Goal: Task Accomplishment & Management: Use online tool/utility

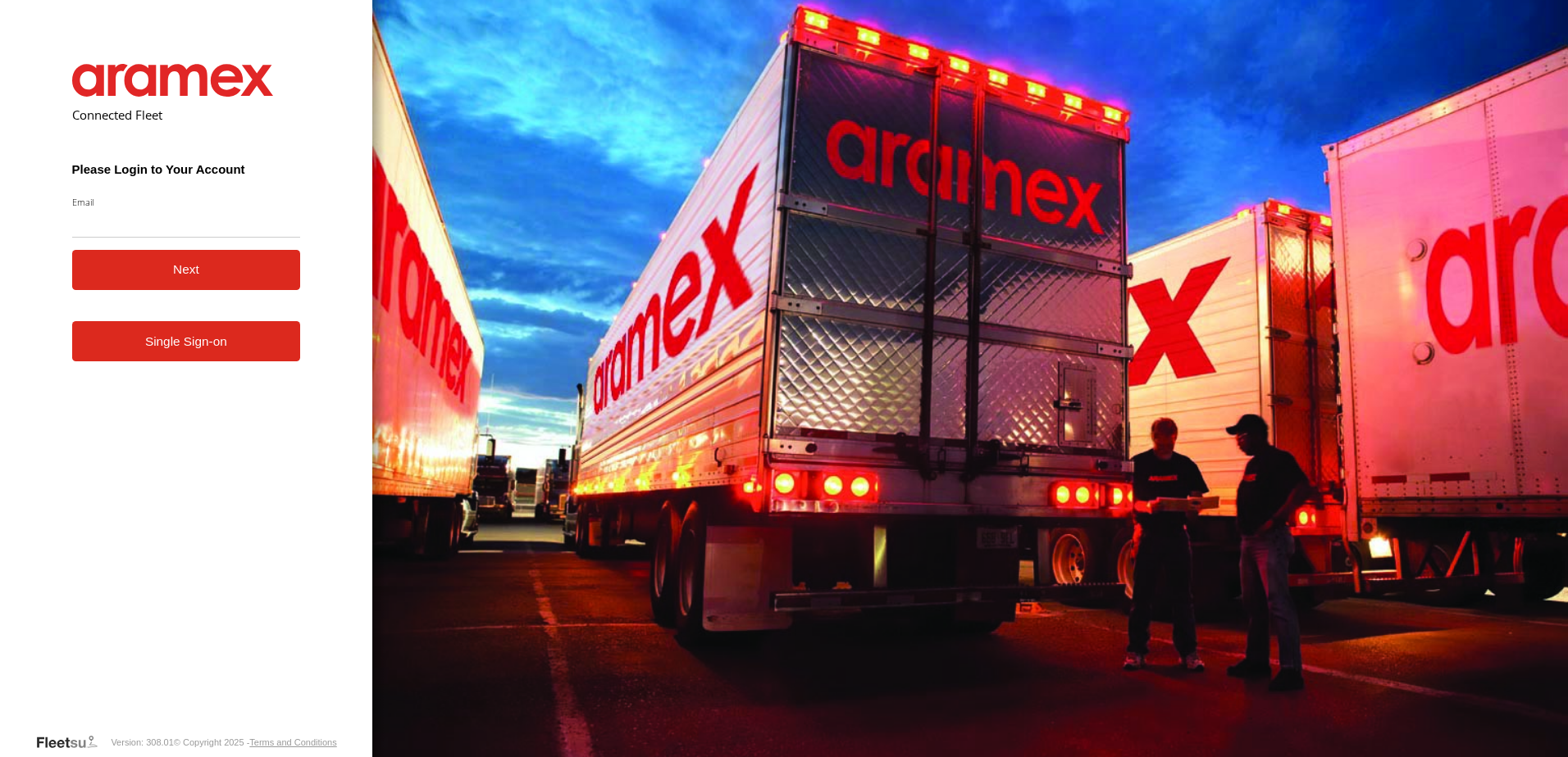
type input "**********"
click at [206, 274] on button "Next" at bounding box center [186, 270] width 229 height 40
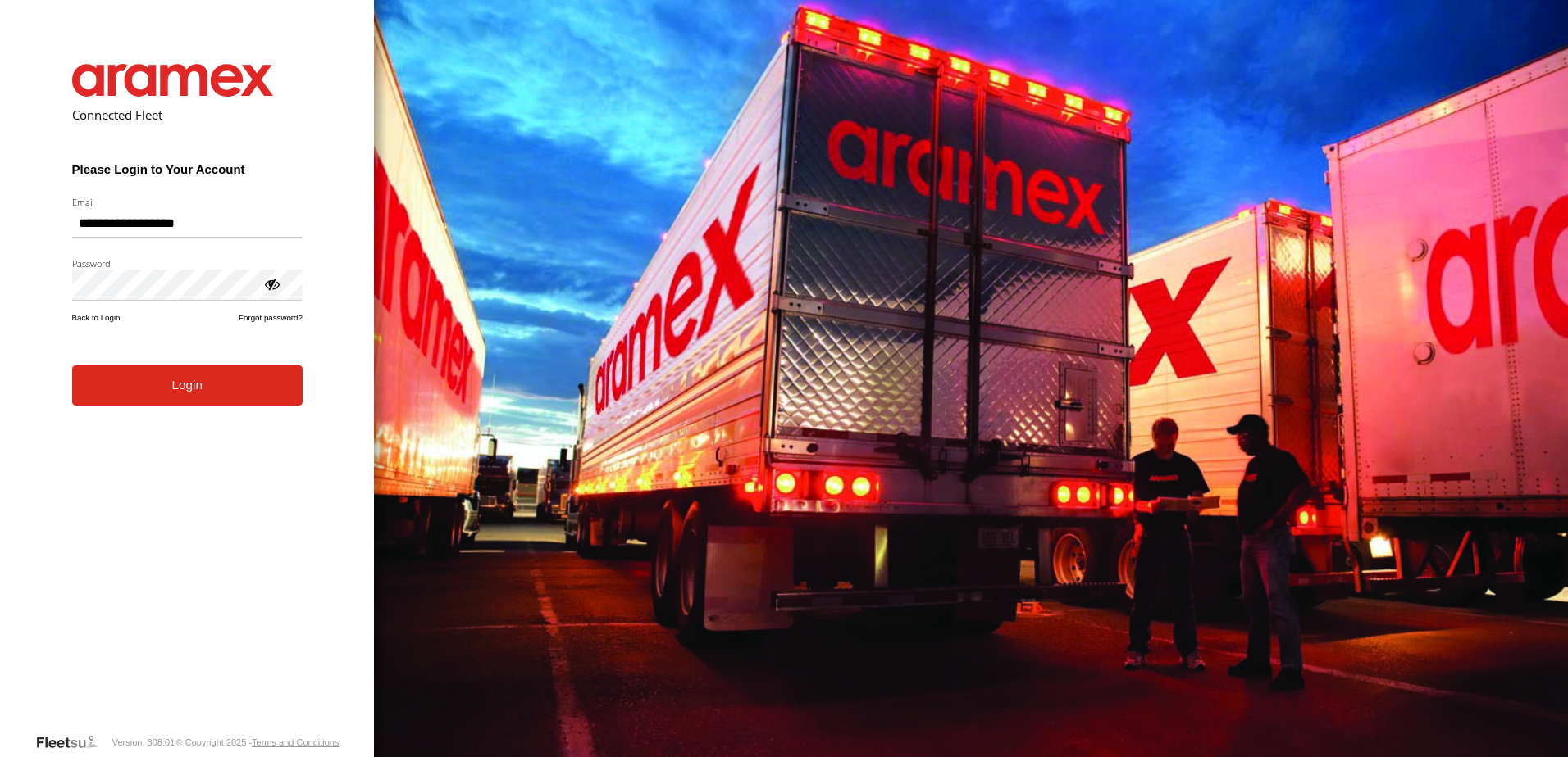
click at [178, 405] on button "Login" at bounding box center [187, 386] width 231 height 40
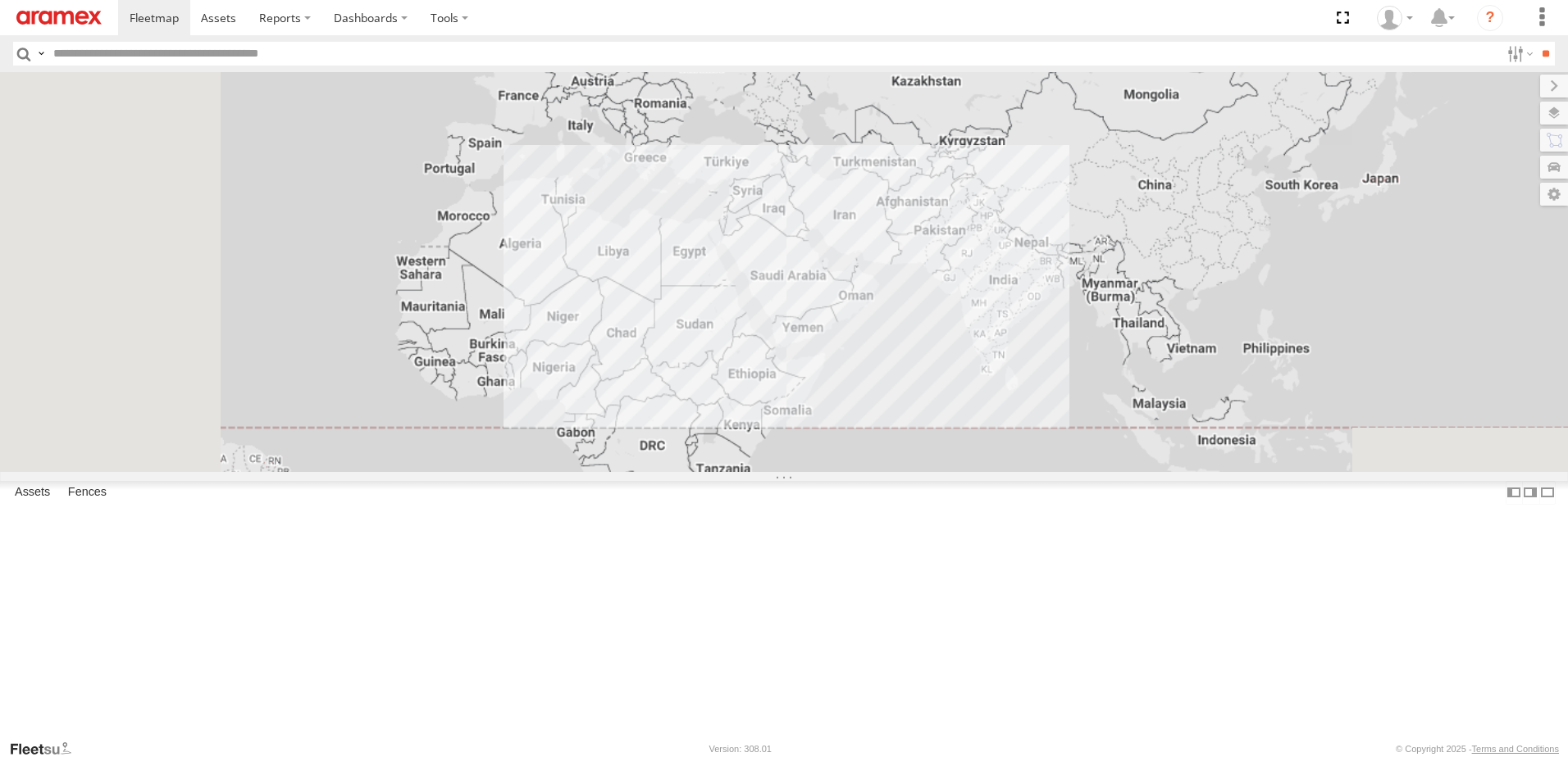
click at [193, 55] on input "text" at bounding box center [773, 53] width 1453 height 24
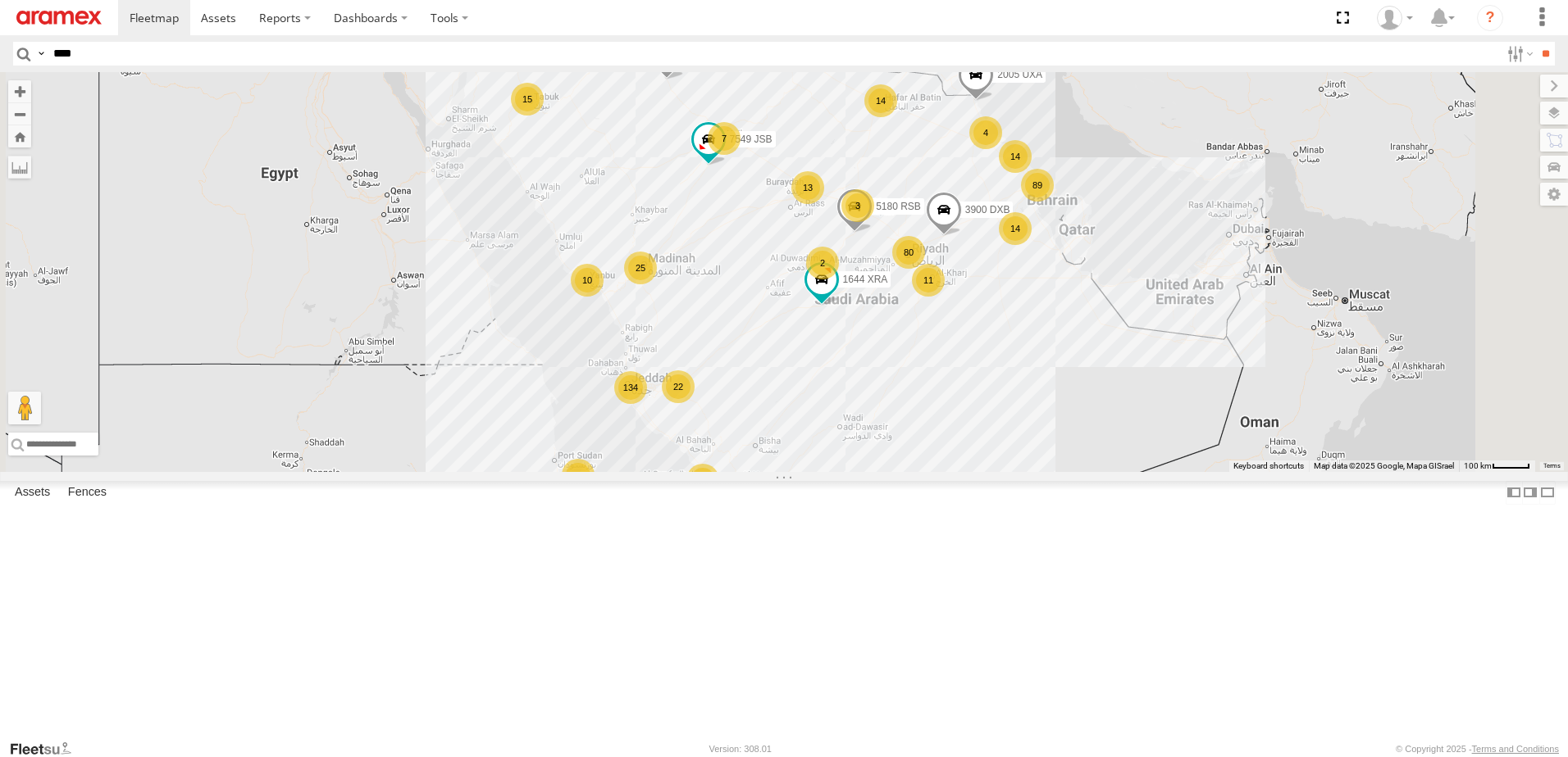
click at [1537, 42] on input "**" at bounding box center [1546, 53] width 19 height 24
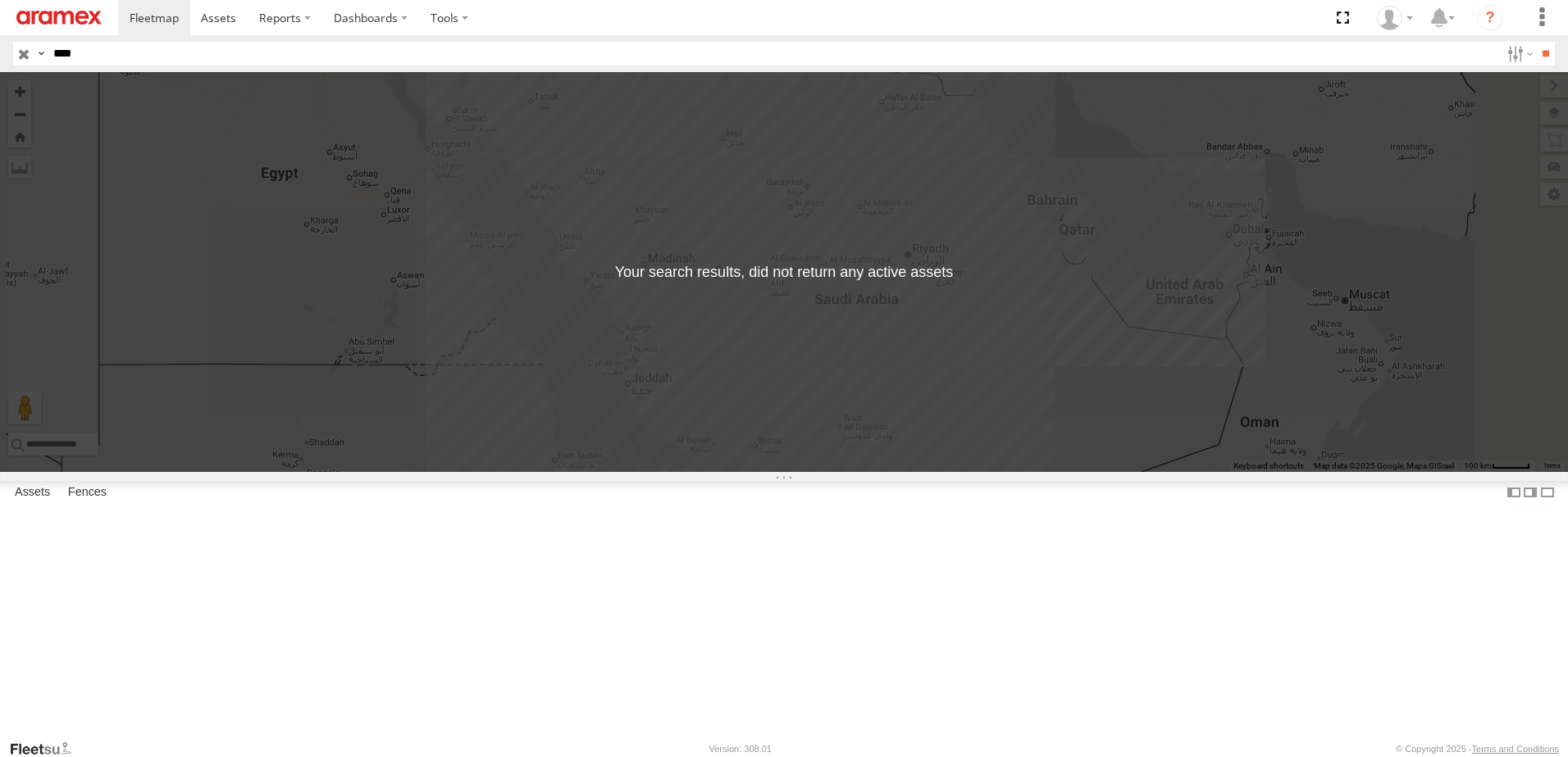
type input "****"
click at [1537, 42] on input "**" at bounding box center [1546, 53] width 19 height 24
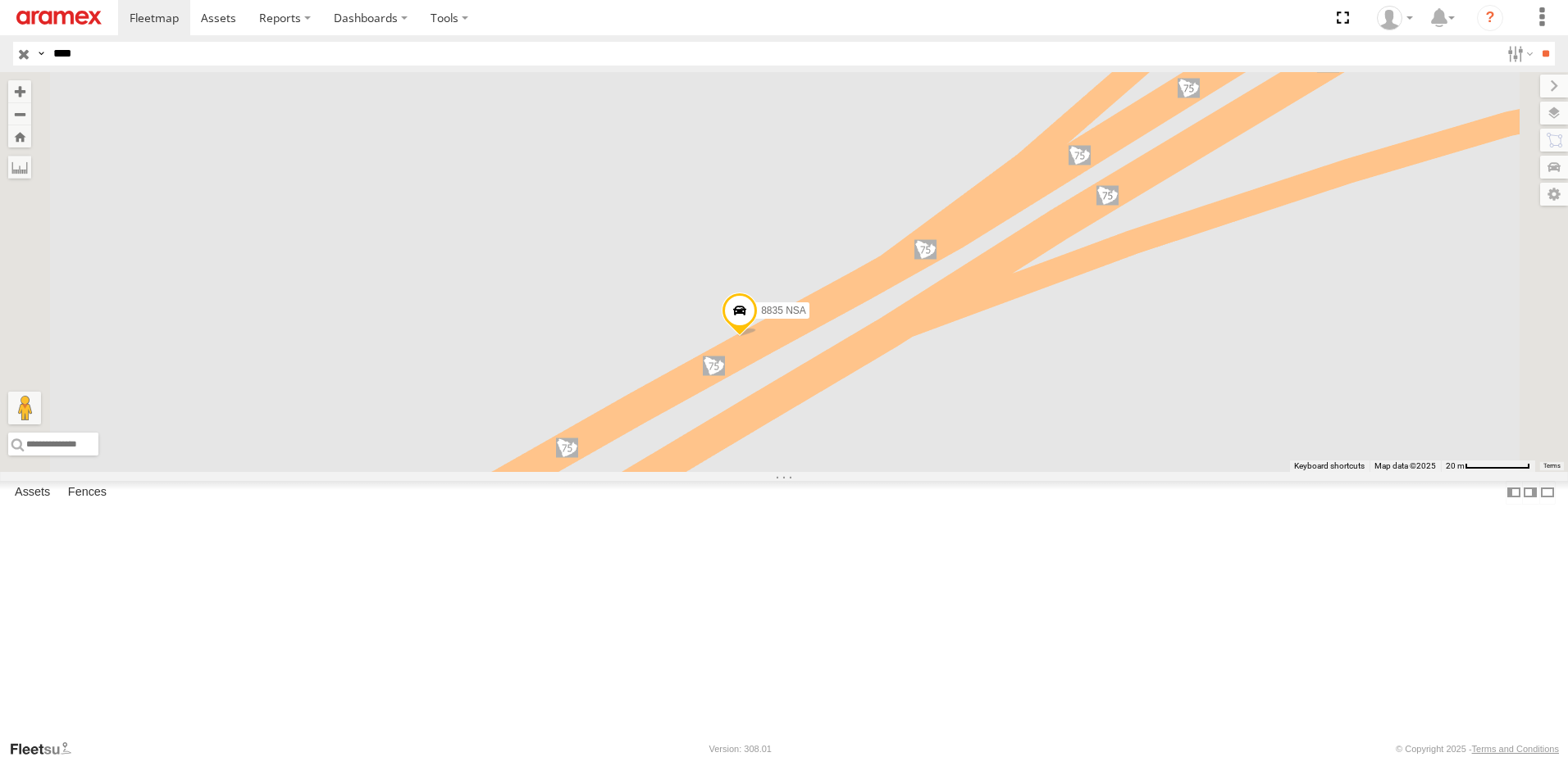
click at [757, 337] on span at bounding box center [739, 314] width 36 height 45
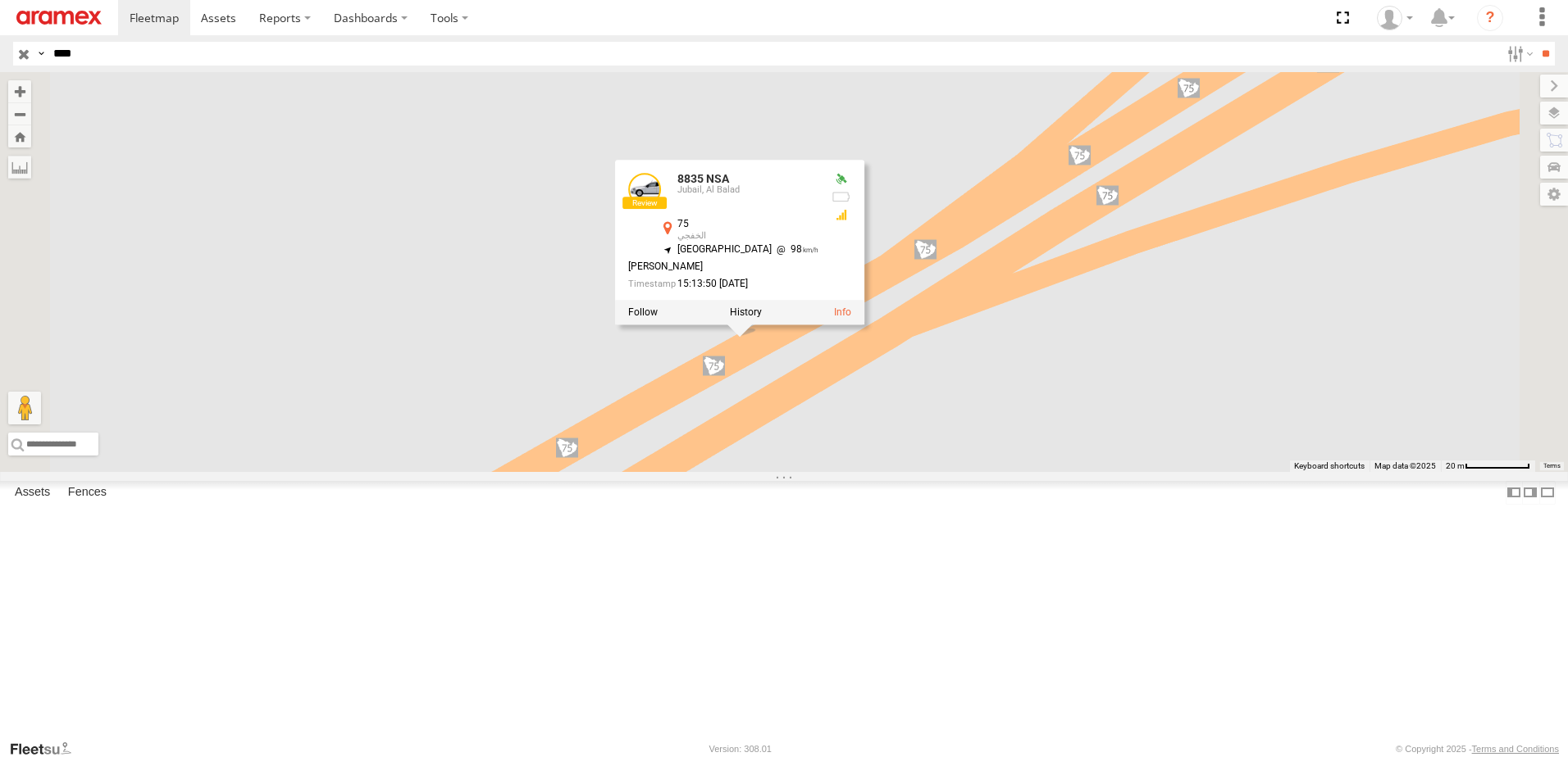
click at [783, 439] on div "8835 NSA 8835 NSA Jubail, Al Balad 75 الخفجي 27.65522 , 48.76988 South West 98 …" at bounding box center [784, 272] width 1568 height 400
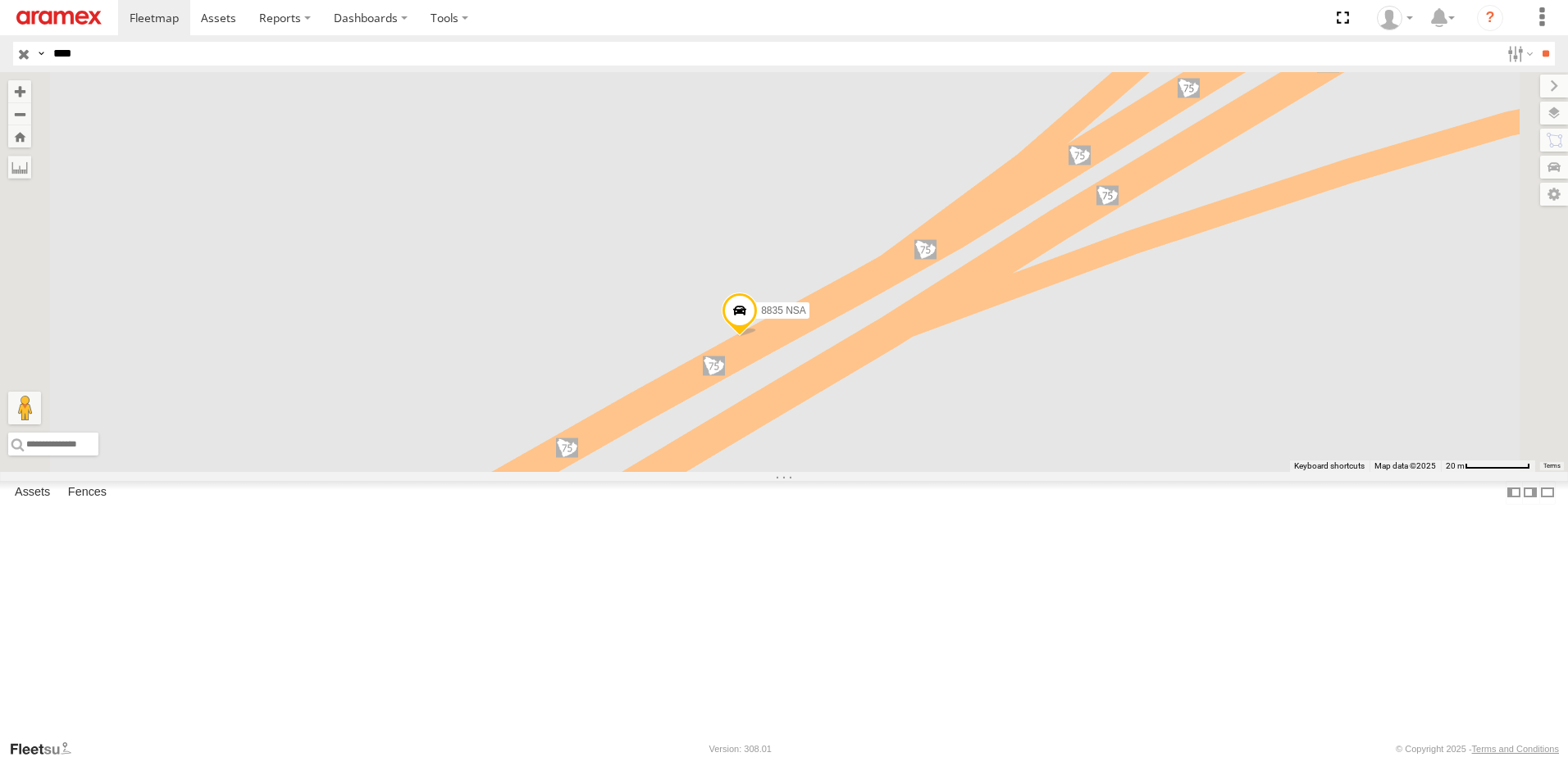
click at [0, 0] on div "8835 NSA" at bounding box center [0, 0] width 0 height 0
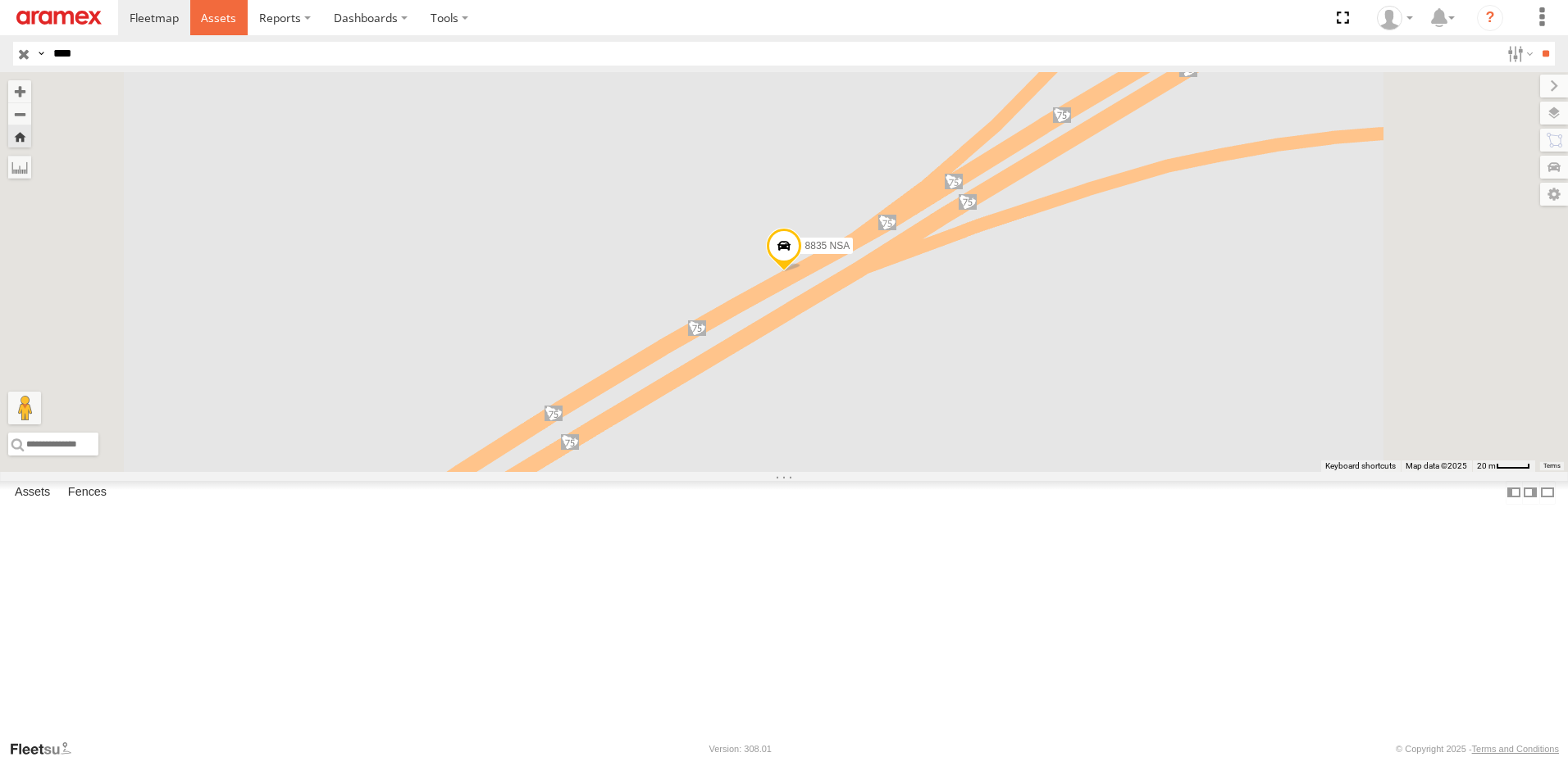
click at [208, 27] on link at bounding box center [219, 17] width 58 height 35
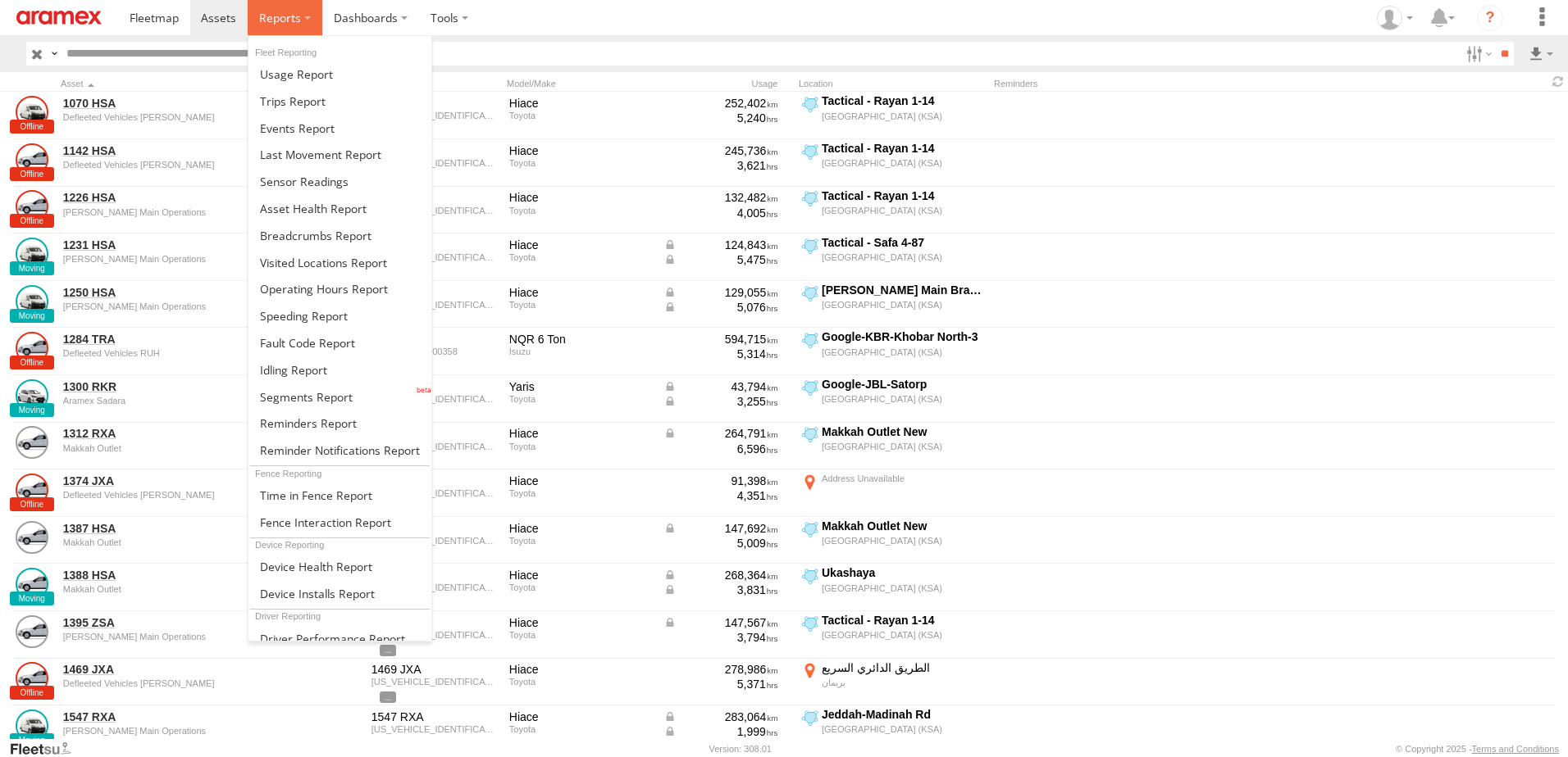
click at [262, 21] on span at bounding box center [280, 17] width 42 height 15
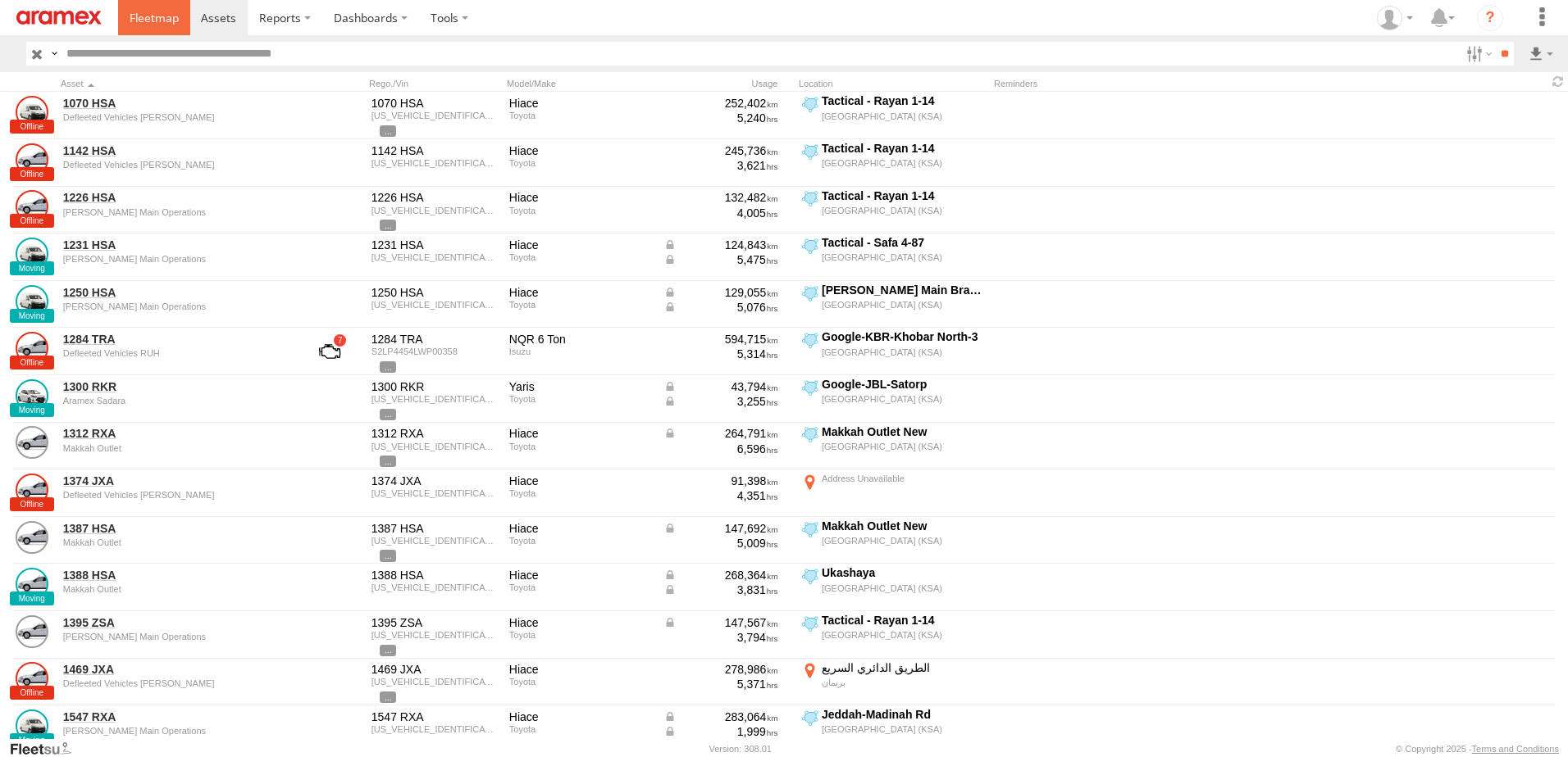
click at [157, 15] on span at bounding box center [154, 17] width 49 height 15
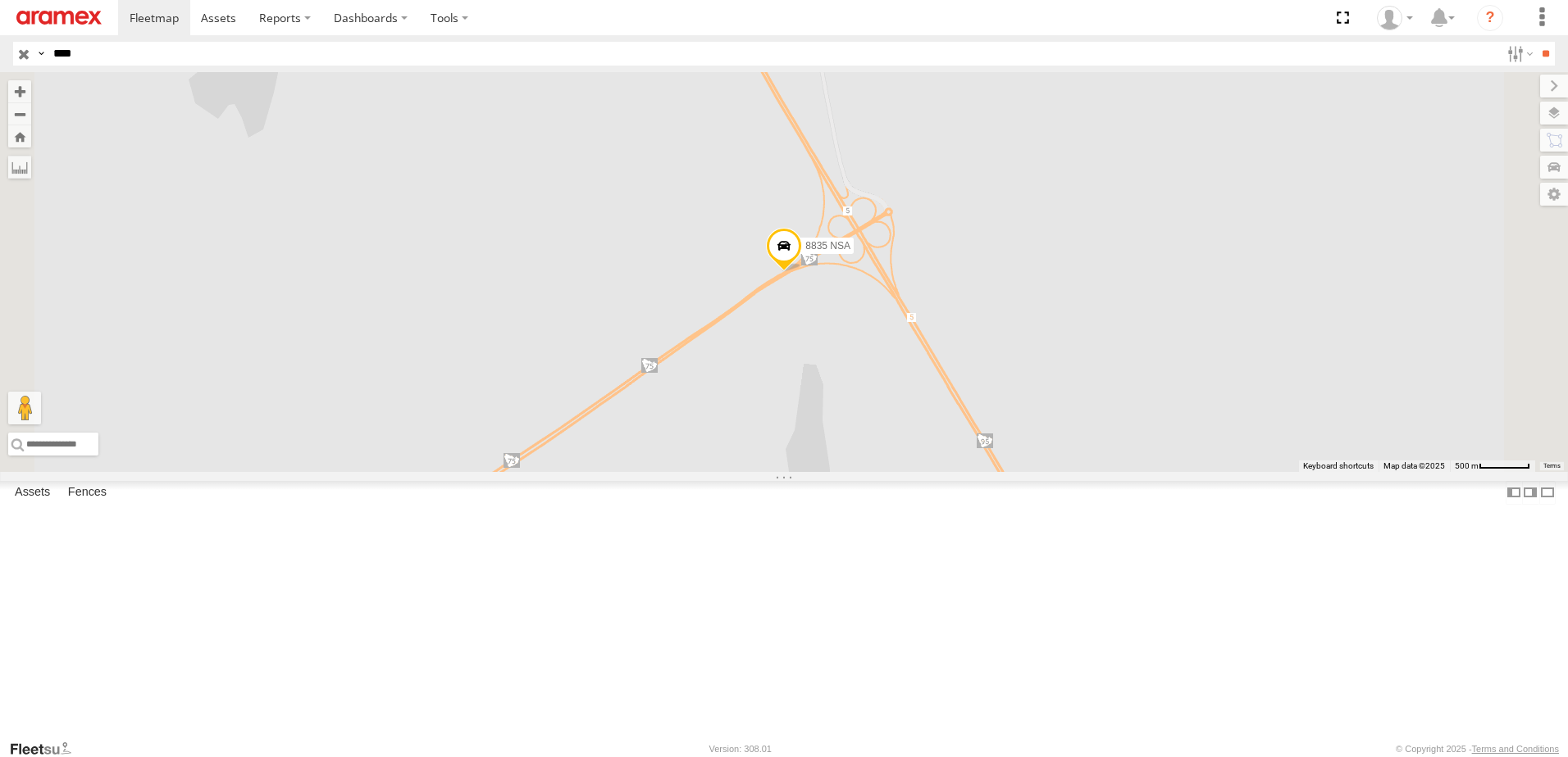
click at [0, 0] on div at bounding box center [0, 0] width 0 height 0
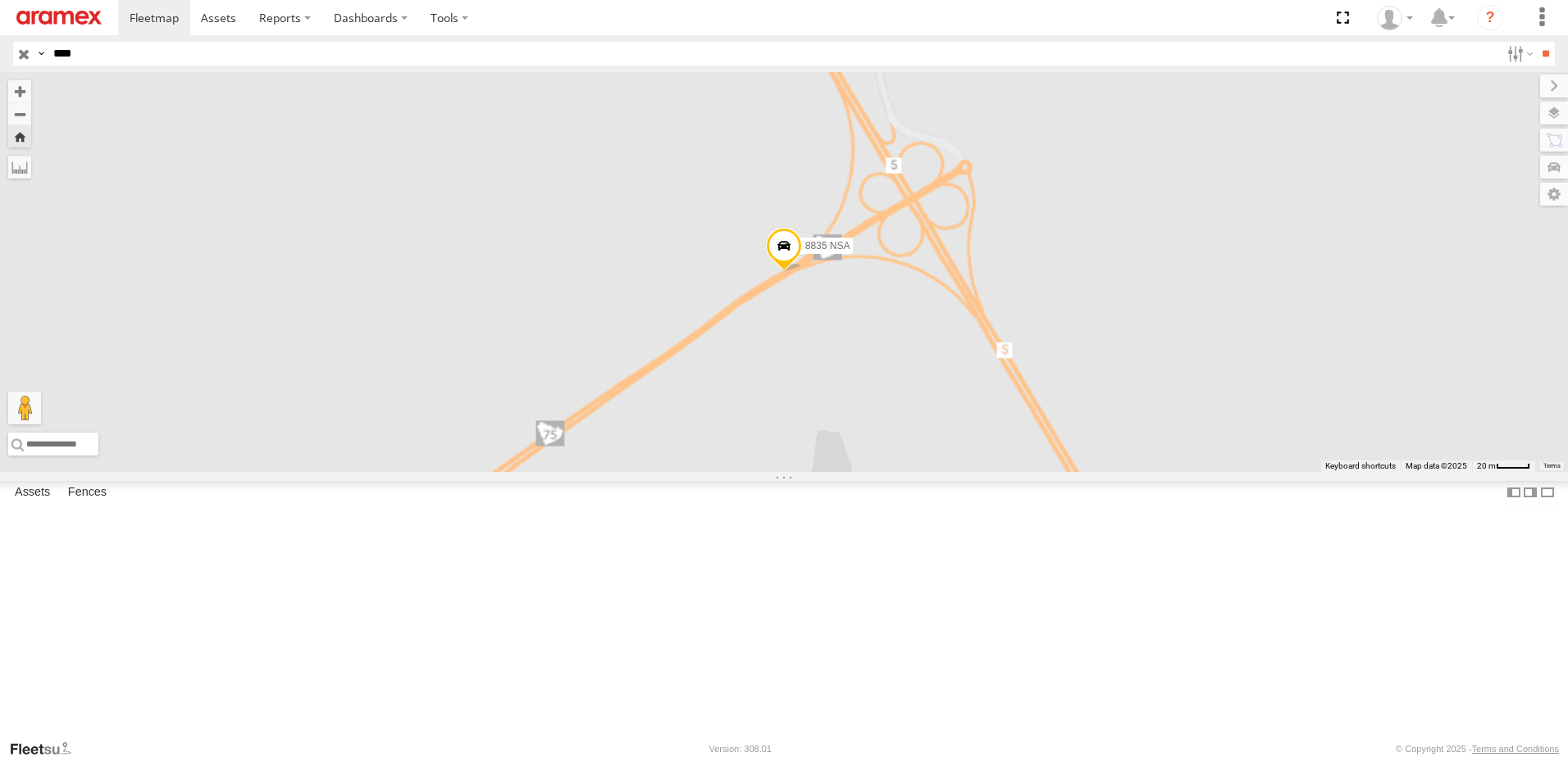
click at [0, 0] on div "8835 NSA" at bounding box center [0, 0] width 0 height 0
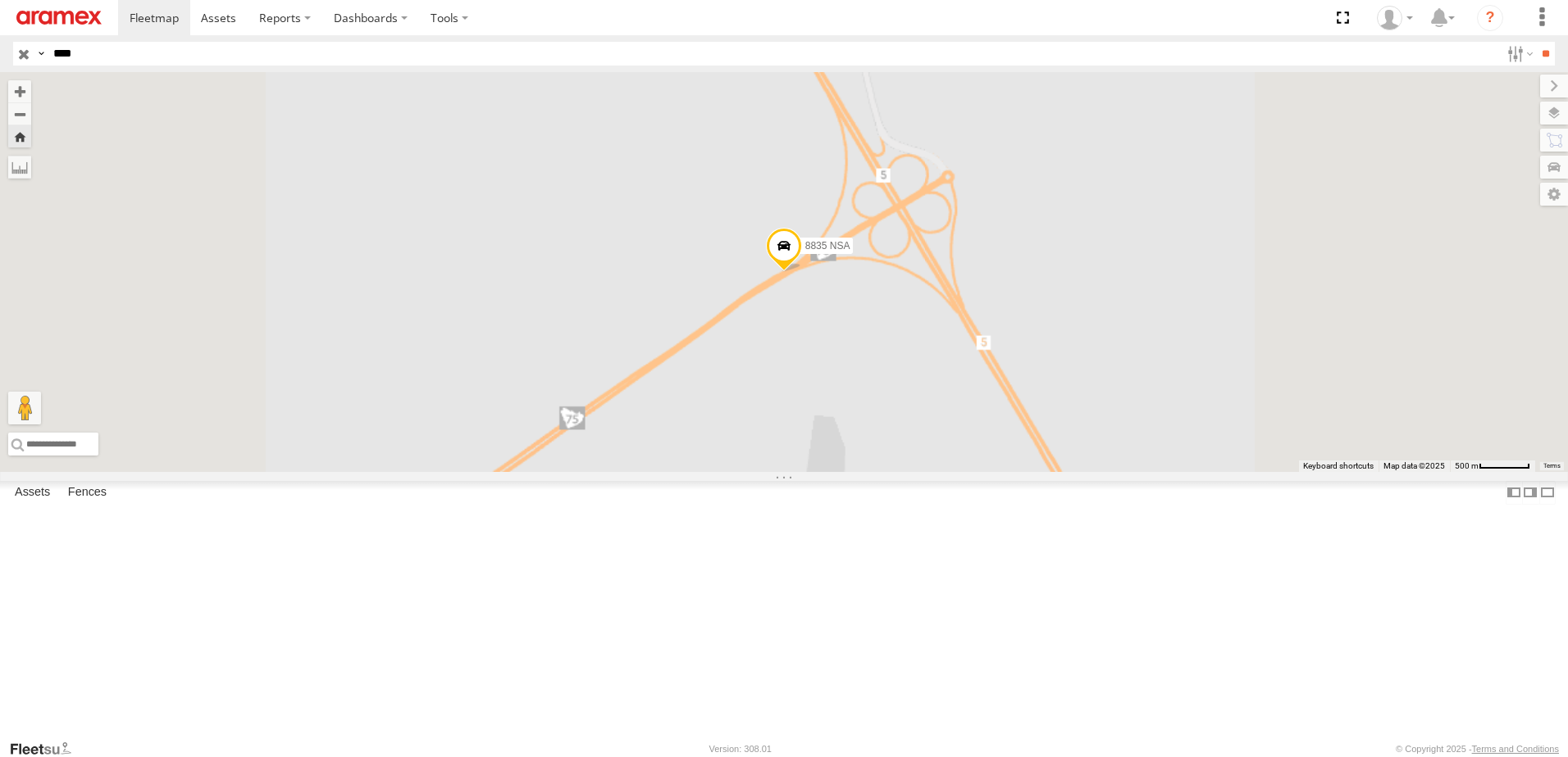
click at [0, 0] on div "8835 NSA" at bounding box center [0, 0] width 0 height 0
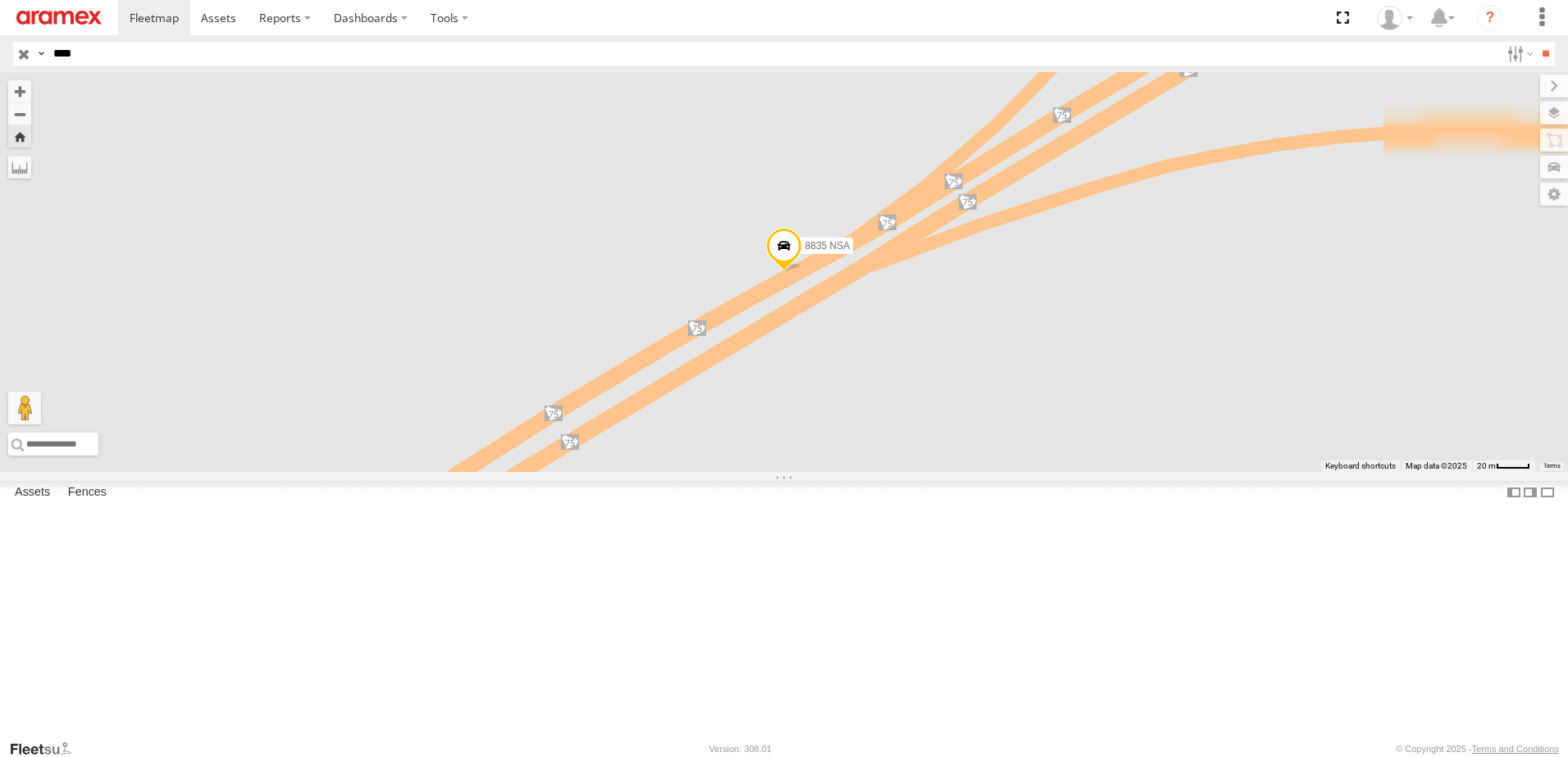
click at [0, 0] on span at bounding box center [0, 0] width 0 height 0
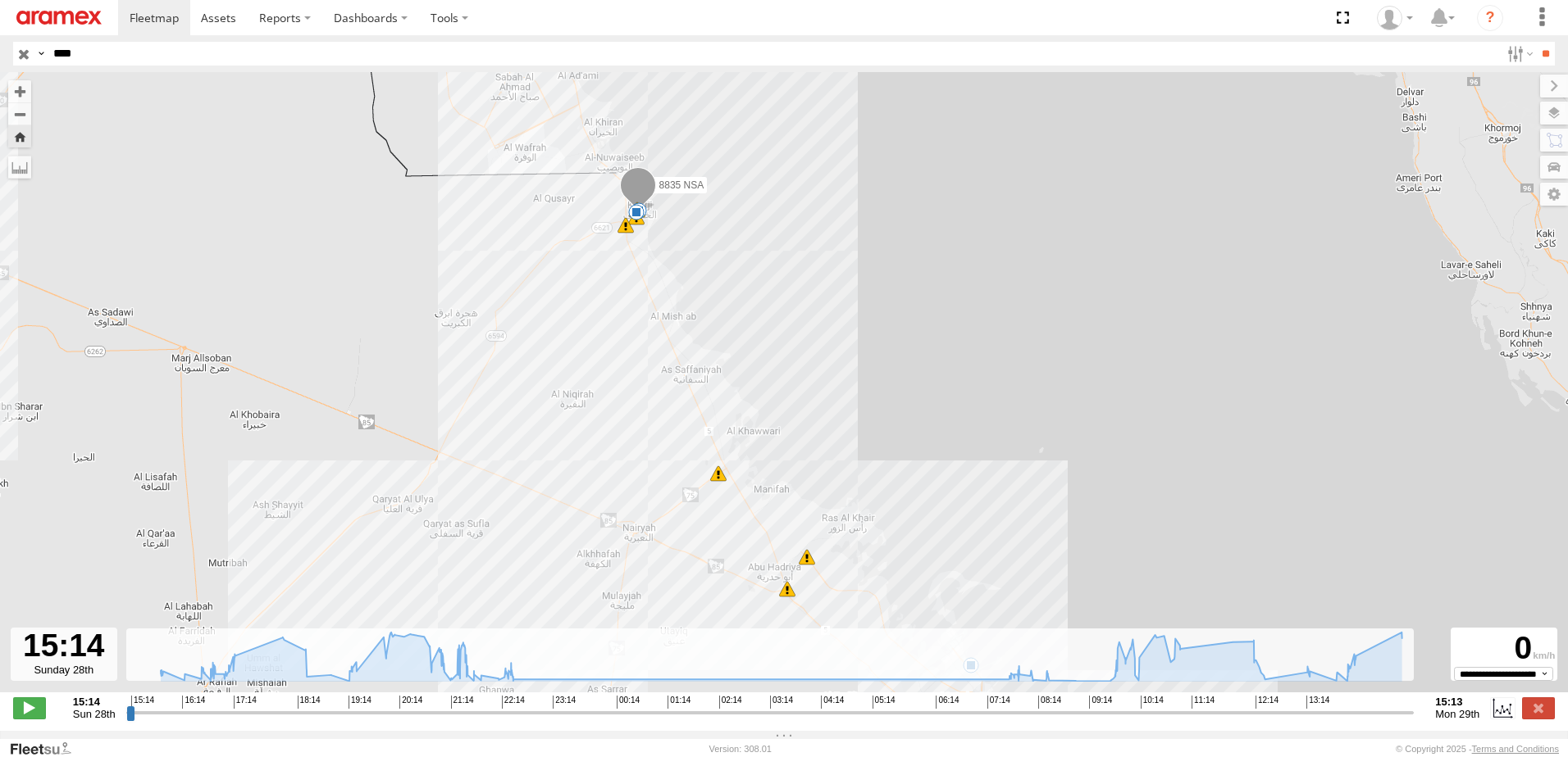
drag, startPoint x: 558, startPoint y: 394, endPoint x: 578, endPoint y: 458, distance: 67.1
click at [578, 458] on div "8835 NSA 15:14 Sun 15:45 Sun 16:38 Sun 16:58 Sun 17:04 Sun 18:00 Sun 19:56 Sun …" at bounding box center [784, 390] width 1568 height 637
click at [31, 719] on span at bounding box center [29, 708] width 33 height 21
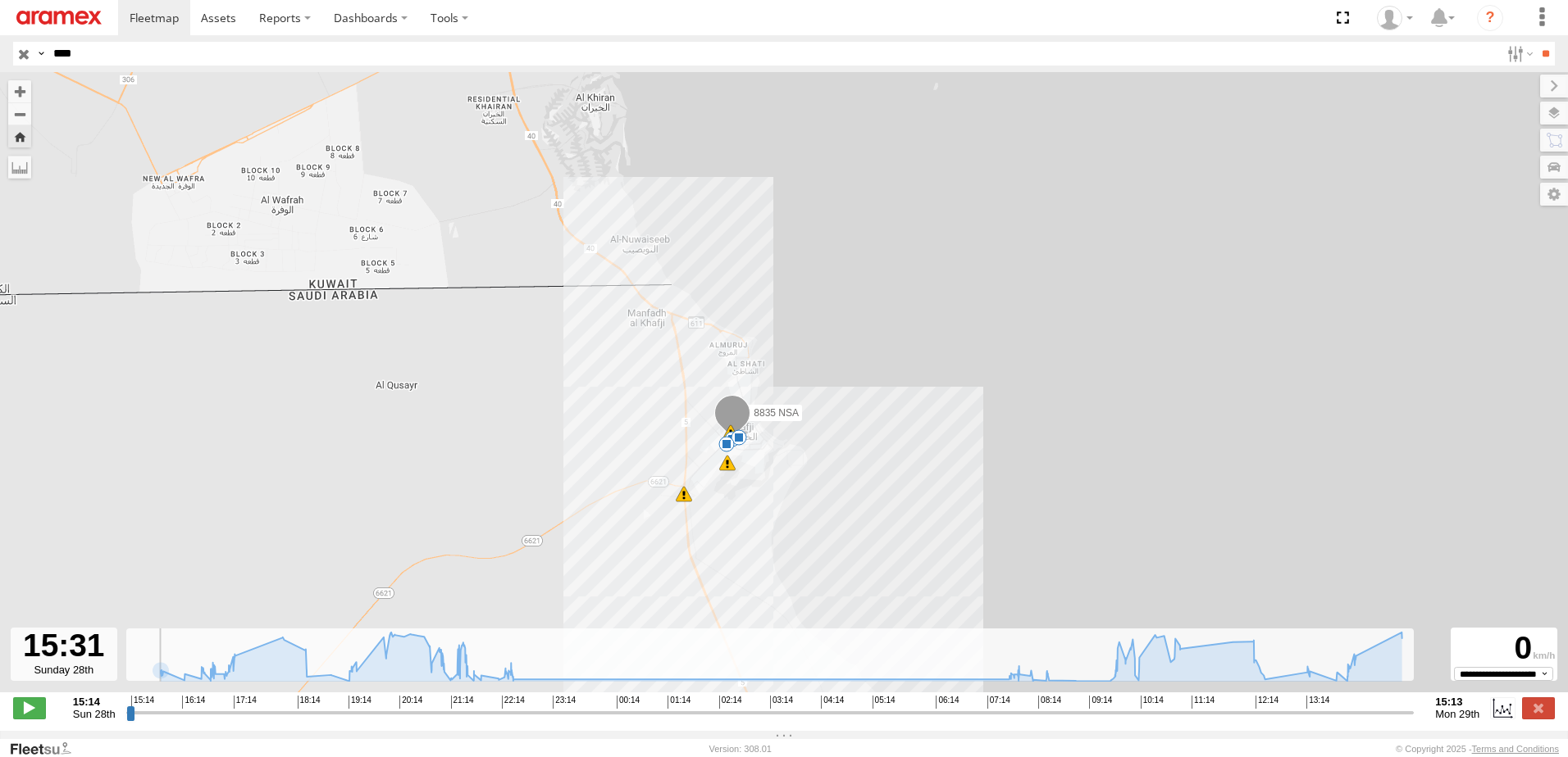
drag, startPoint x: 542, startPoint y: 399, endPoint x: 500, endPoint y: 432, distance: 53.4
click at [500, 432] on div "8835 NSA 15:14 Sun 15:45 Sun 16:38 Sun 16:58 Sun 17:04 Sun 18:00 Sun 19:56 Sun …" at bounding box center [784, 390] width 1568 height 637
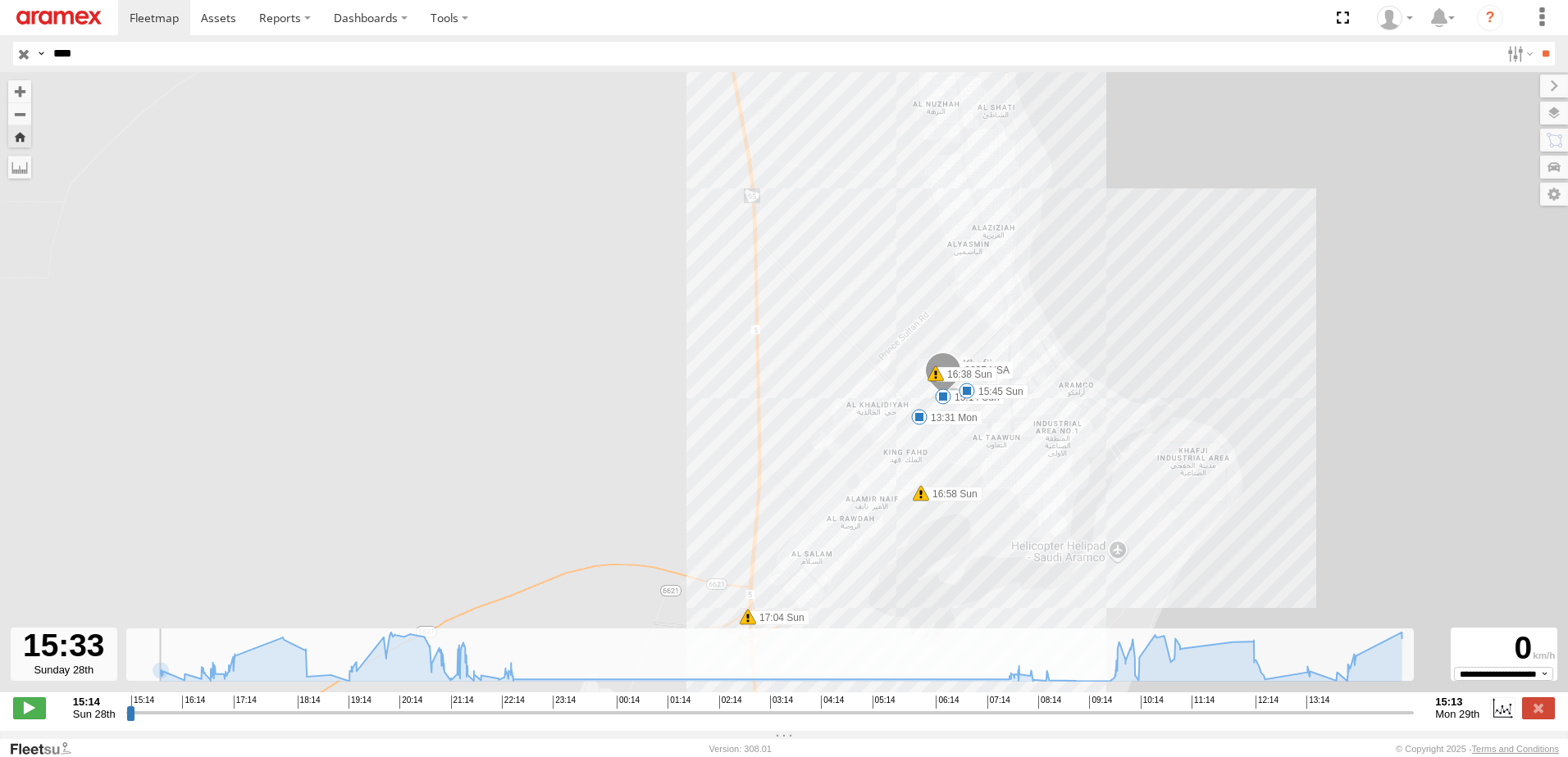
drag, startPoint x: 794, startPoint y: 461, endPoint x: 548, endPoint y: 434, distance: 247.5
click at [548, 434] on div "8835 NSA 15:14 Sun 15:45 Sun 16:38 Sun 16:58 Sun 17:04 Sun 18:00 Sun 19:56 Sun …" at bounding box center [784, 390] width 1568 height 637
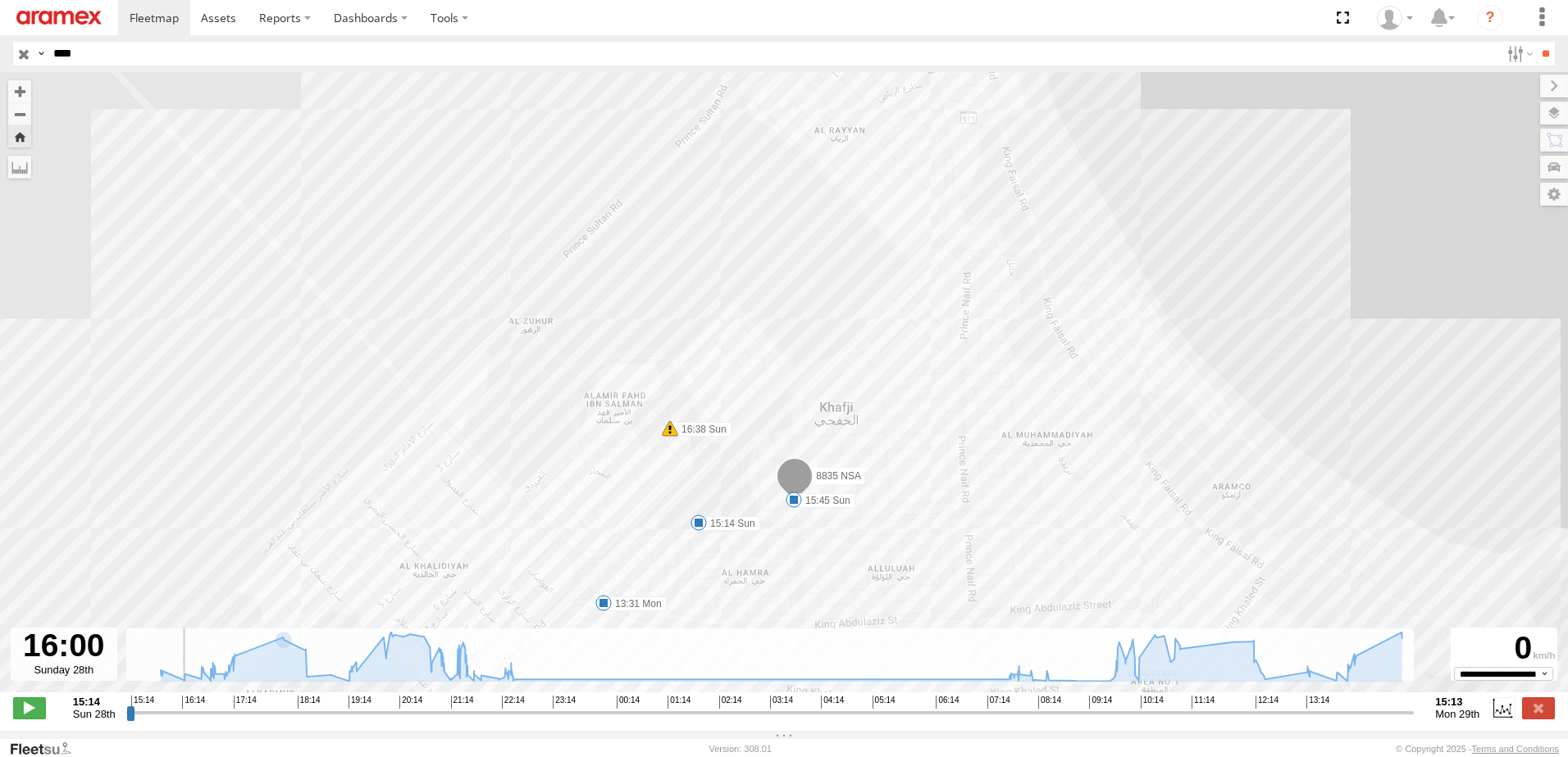
click at [102, 721] on span "Sun 28th" at bounding box center [94, 714] width 43 height 12
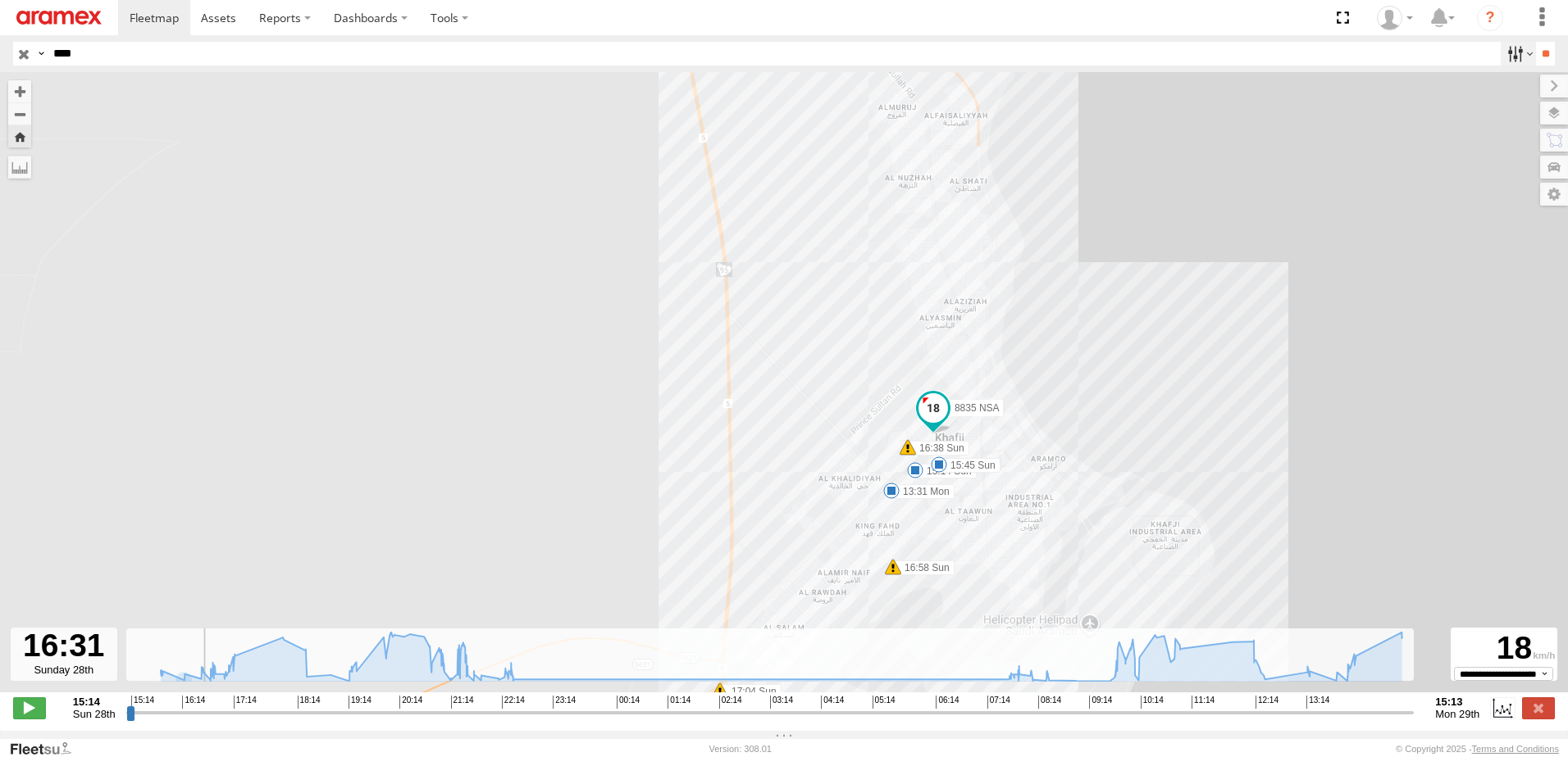
click at [1502, 58] on label at bounding box center [1518, 53] width 35 height 24
click at [1555, 196] on label at bounding box center [1535, 194] width 66 height 23
click at [1176, 283] on div "8835 NSA 15:14 Sun 15:45 Sun 16:38 Sun 16:58 Sun 17:04 Sun 18:00 Sun 19:56 Sun …" at bounding box center [784, 390] width 1568 height 637
click at [1171, 146] on div "8835 NSA 15:14 Sun 15:45 Sun 16:38 Sun 16:58 Sun 17:04 Sun 18:00 Sun 19:56 Sun …" at bounding box center [784, 390] width 1568 height 637
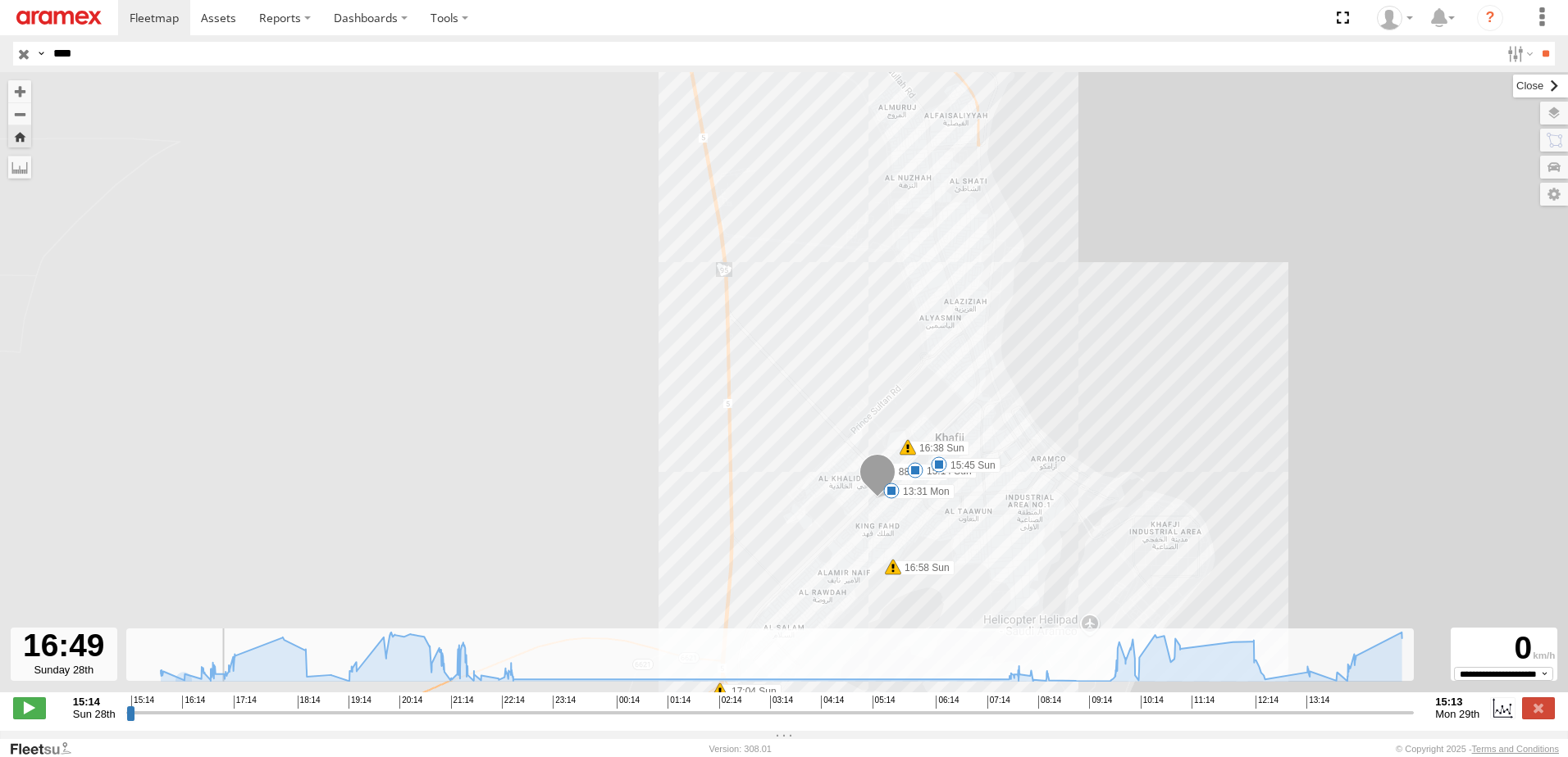
click at [1513, 93] on label at bounding box center [1540, 86] width 55 height 23
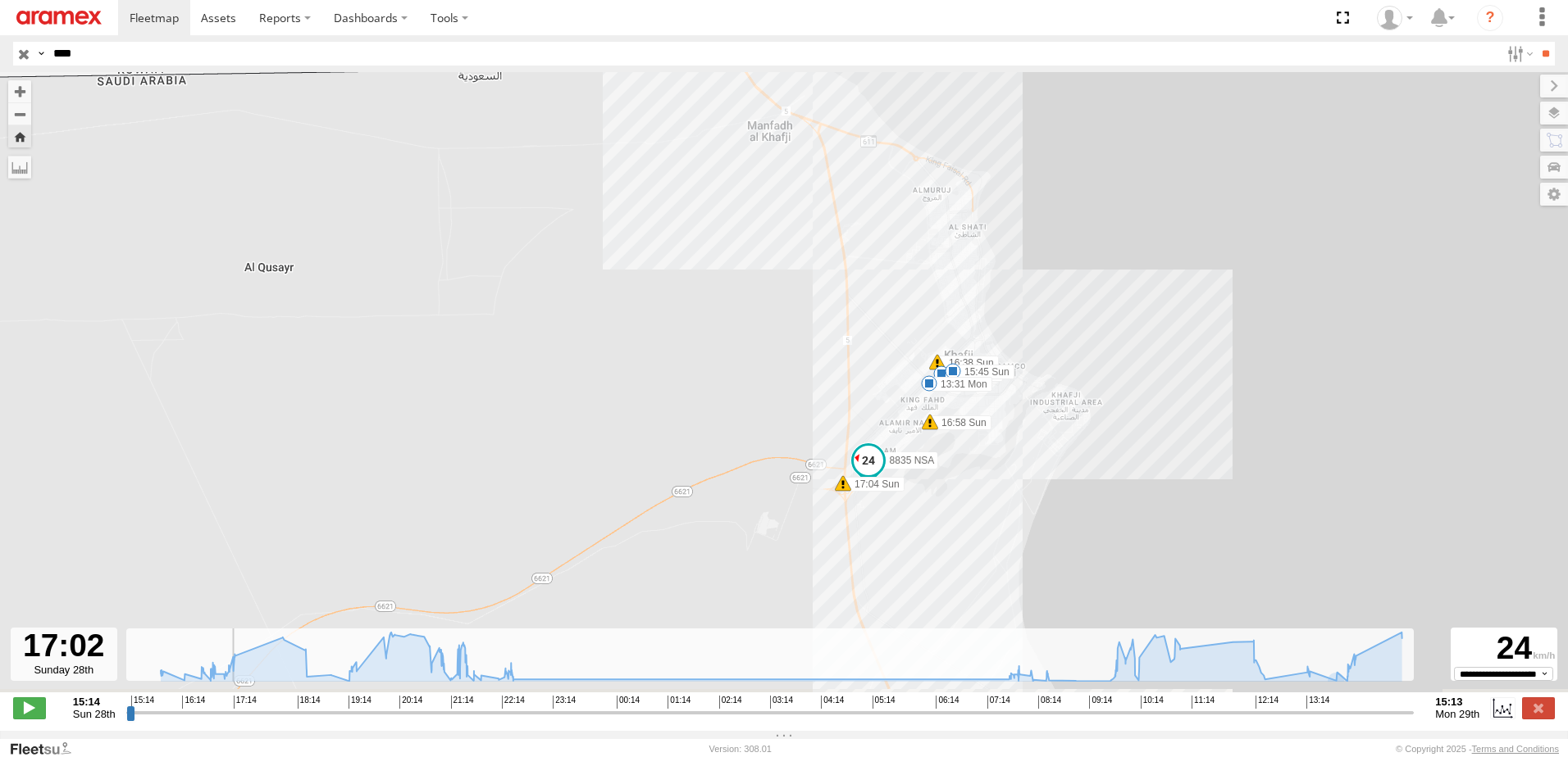
drag, startPoint x: 1004, startPoint y: 556, endPoint x: 984, endPoint y: 408, distance: 149.3
click at [984, 408] on div "8835 NSA 15:14 Sun 15:45 Sun 16:38 Sun 16:58 Sun 17:04 Sun 18:00 Sun 19:56 Sun …" at bounding box center [784, 390] width 1568 height 637
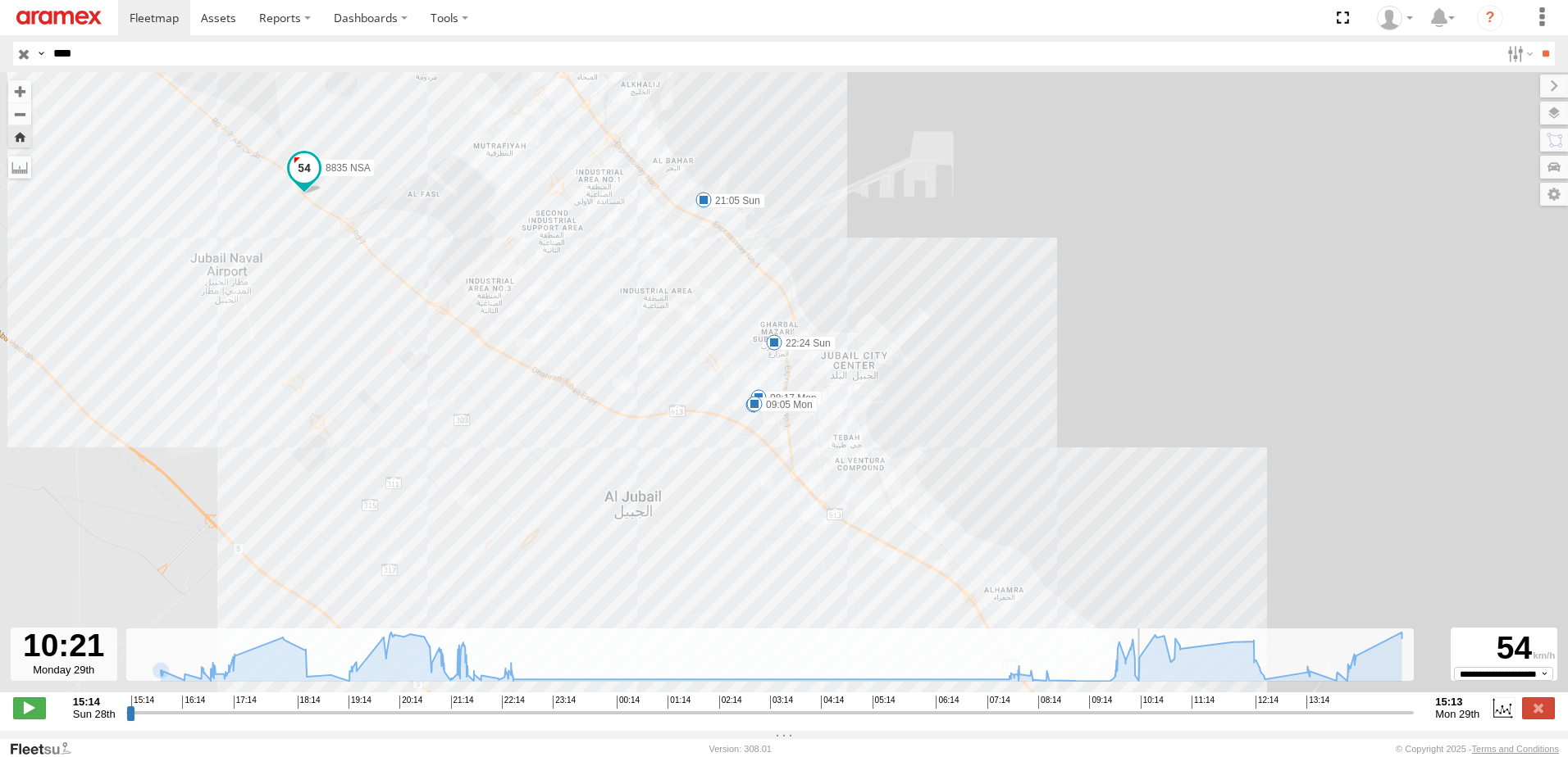
drag, startPoint x: 243, startPoint y: 721, endPoint x: 1148, endPoint y: 726, distance: 905.0
click at [1148, 721] on input "range" at bounding box center [771, 712] width 1289 height 15
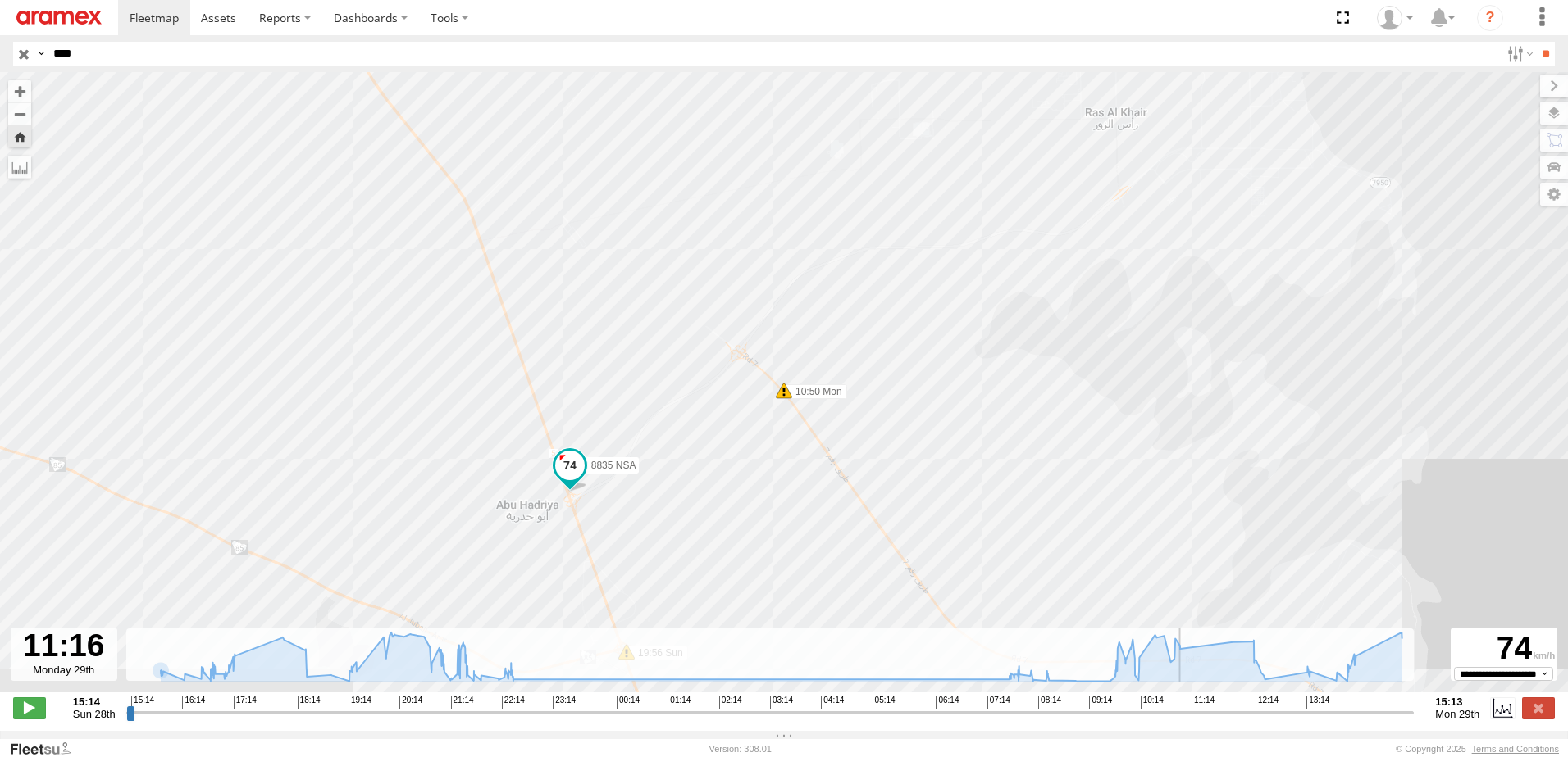
drag, startPoint x: 1151, startPoint y: 723, endPoint x: 1197, endPoint y: 725, distance: 46.0
click at [1197, 721] on input "range" at bounding box center [771, 712] width 1289 height 15
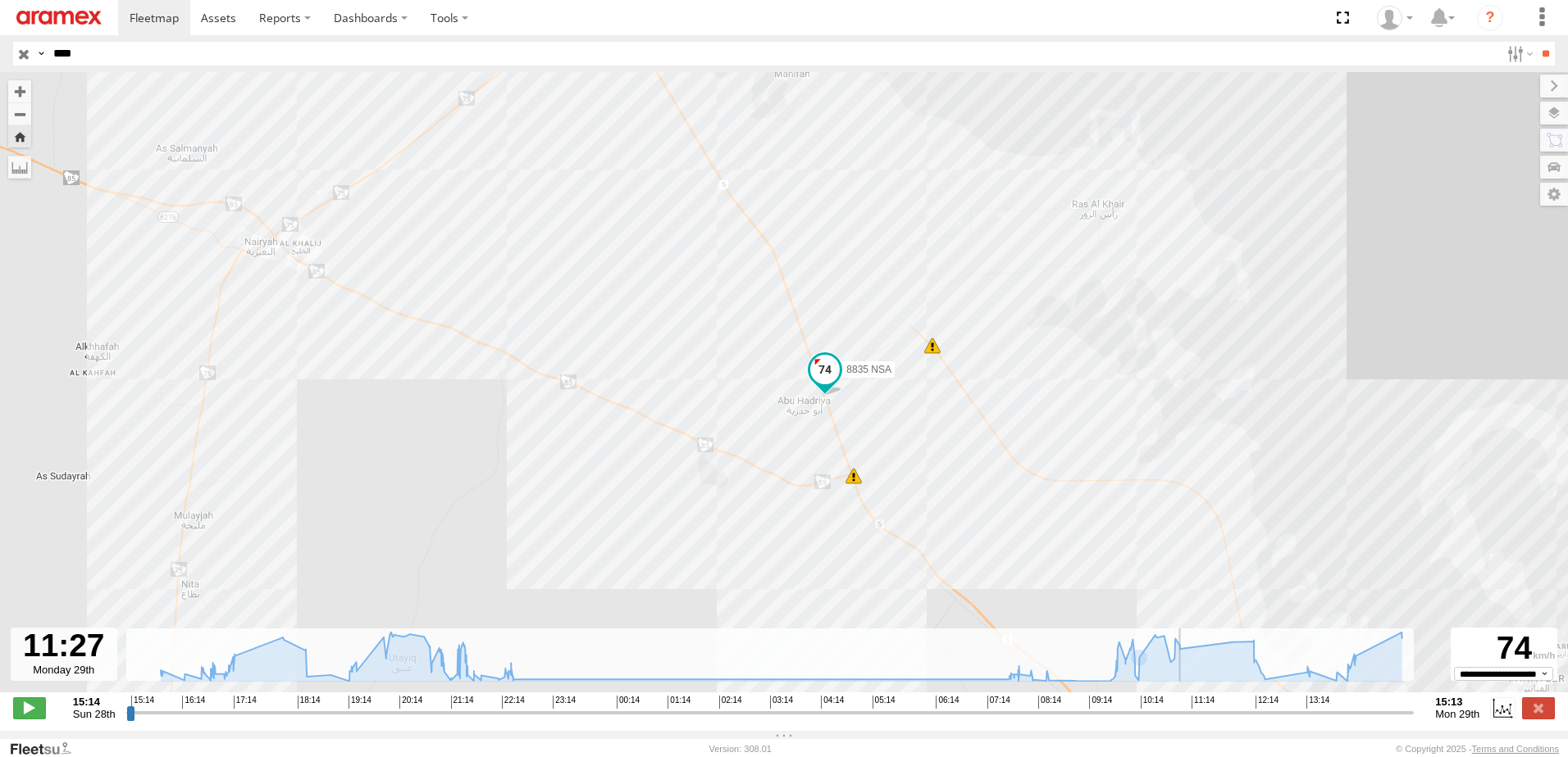
drag, startPoint x: 1045, startPoint y: 543, endPoint x: 1040, endPoint y: 450, distance: 93.1
click at [1040, 446] on div "8835 NSA 15:14 Sun 15:45 Sun 16:38 Sun 16:58 Sun 17:04 Sun 18:00 Sun 19:56 Sun …" at bounding box center [784, 390] width 1568 height 637
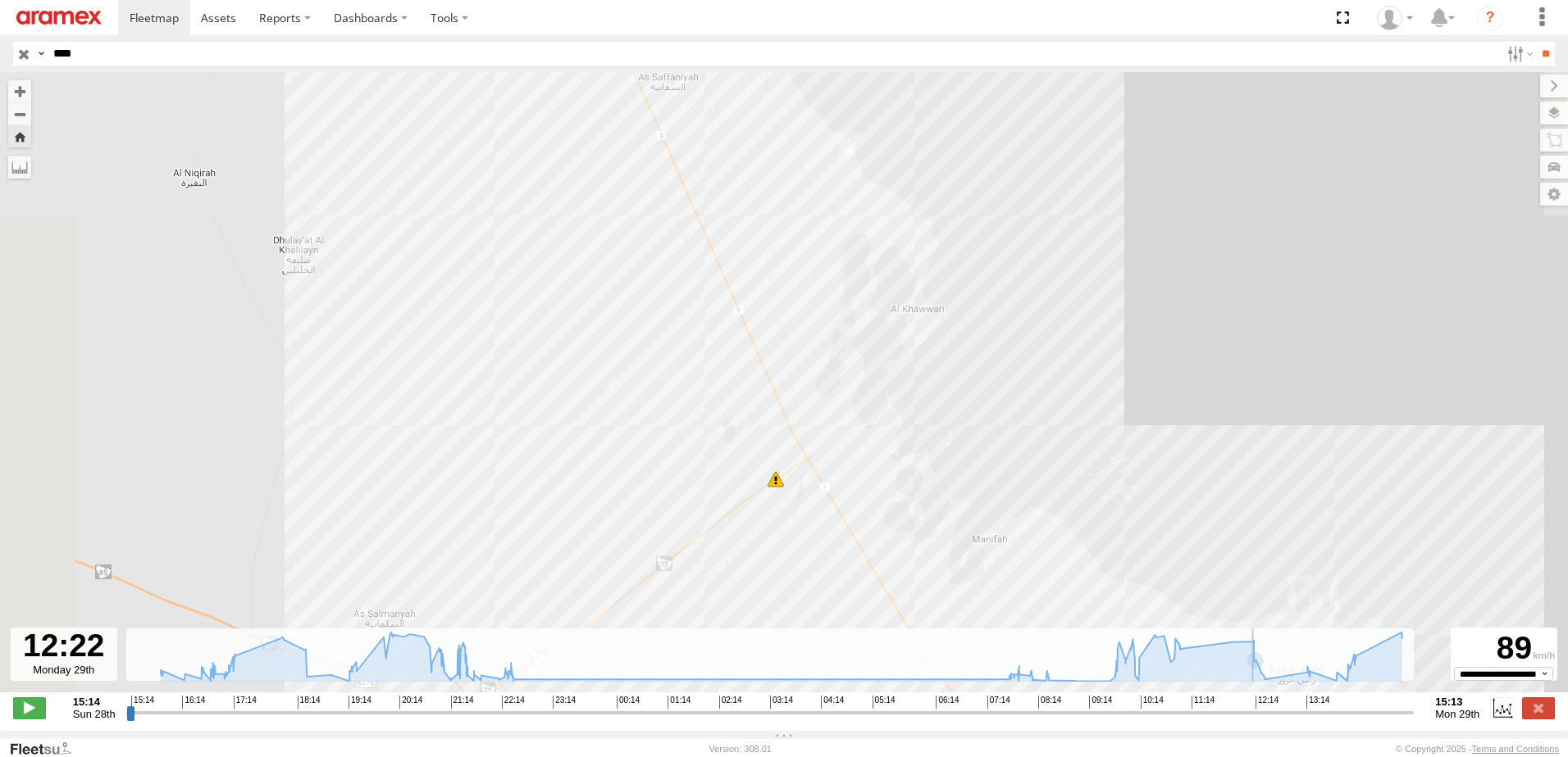
drag, startPoint x: 1213, startPoint y: 724, endPoint x: 1255, endPoint y: 722, distance: 42.0
click at [1255, 721] on input "range" at bounding box center [771, 712] width 1289 height 15
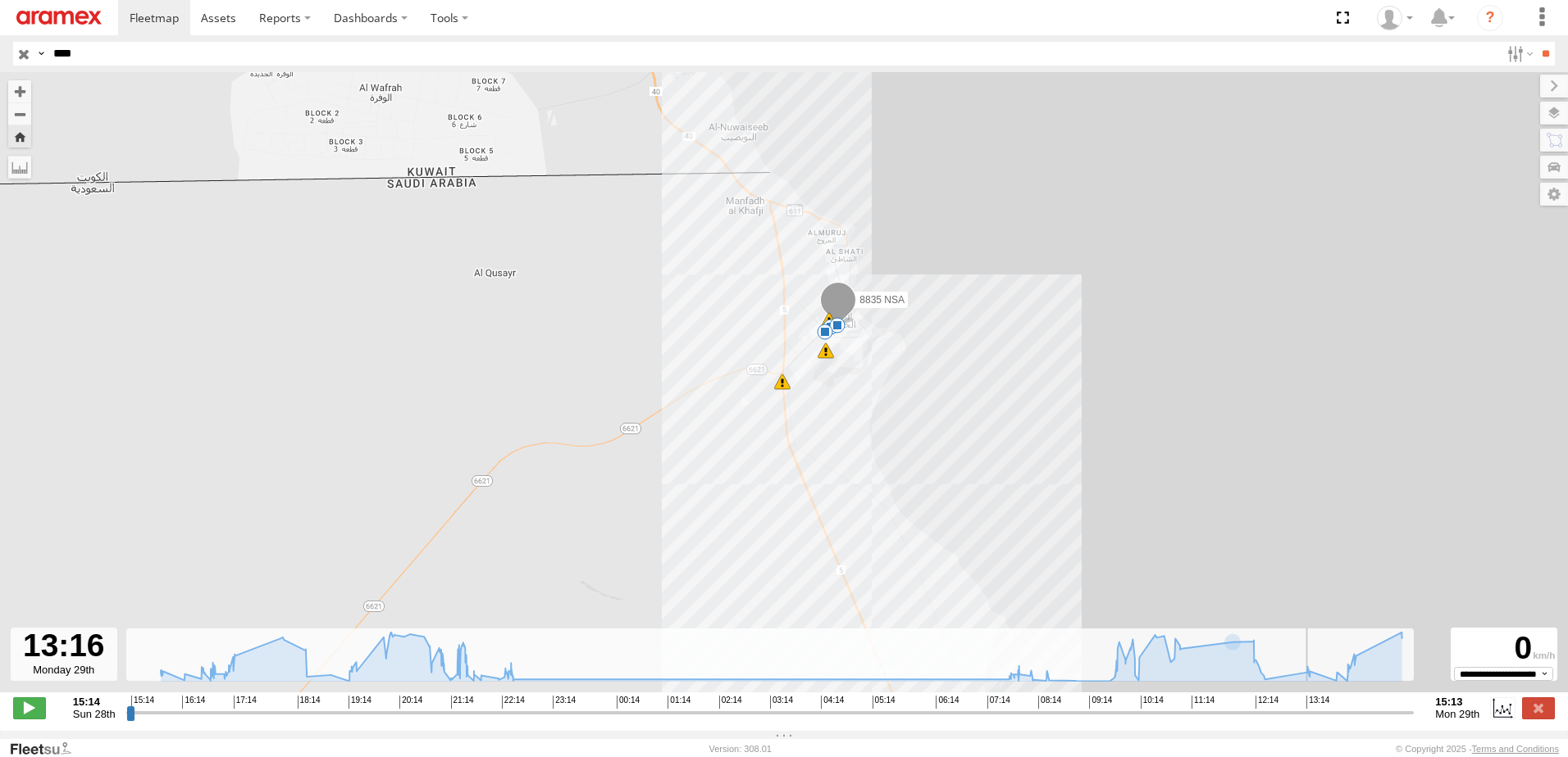
drag, startPoint x: 1287, startPoint y: 725, endPoint x: 1305, endPoint y: 724, distance: 18.0
click at [1305, 721] on input "range" at bounding box center [771, 712] width 1289 height 15
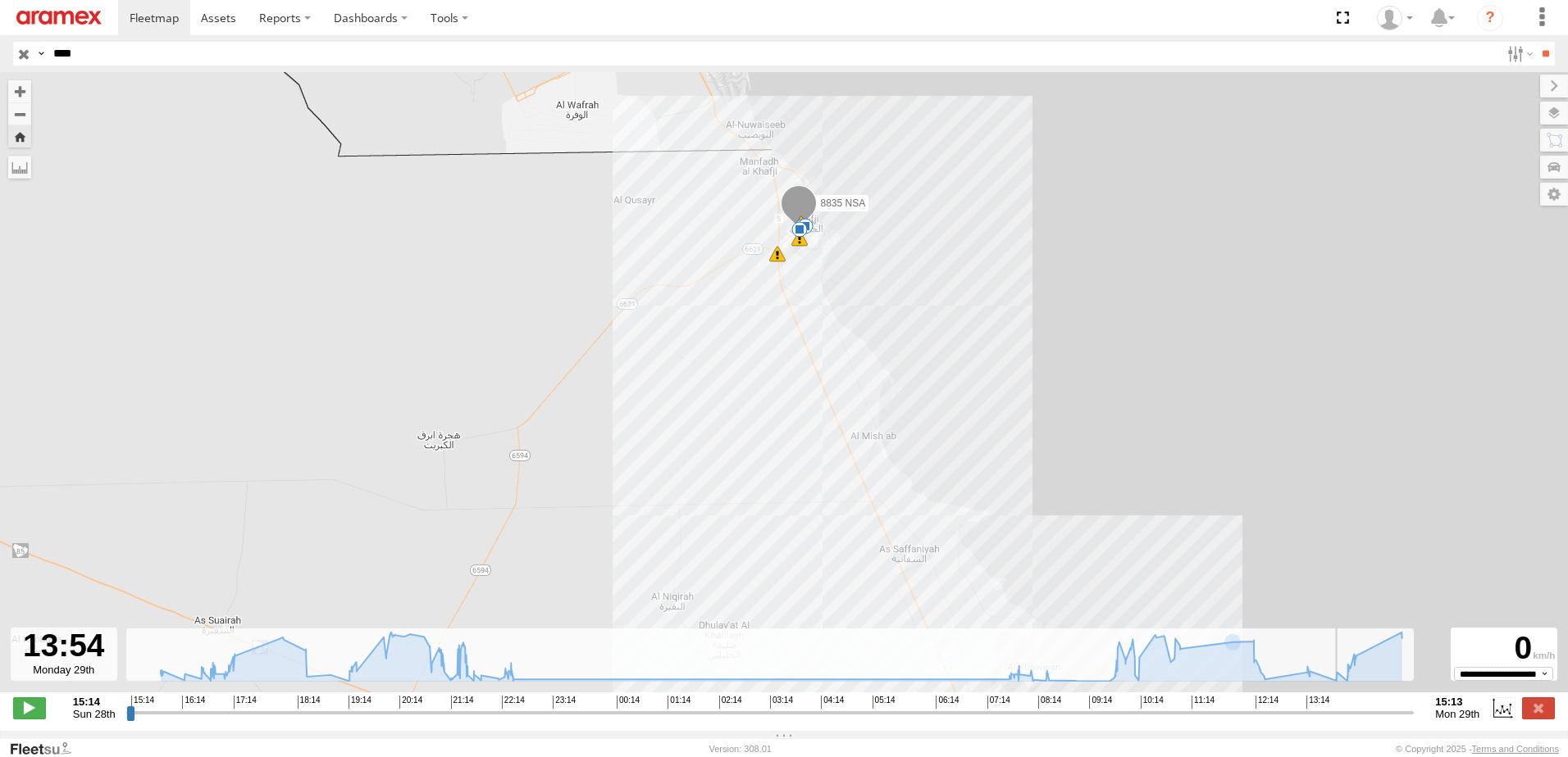
drag, startPoint x: 965, startPoint y: 521, endPoint x: 868, endPoint y: 320, distance: 223.2
click at [868, 320] on div "8835 NSA 15:14 Sun 15:45 Sun 16:38 Sun 16:58 Sun 17:04 Sun 18:00 Sun 19:56 Sun …" at bounding box center [784, 390] width 1568 height 637
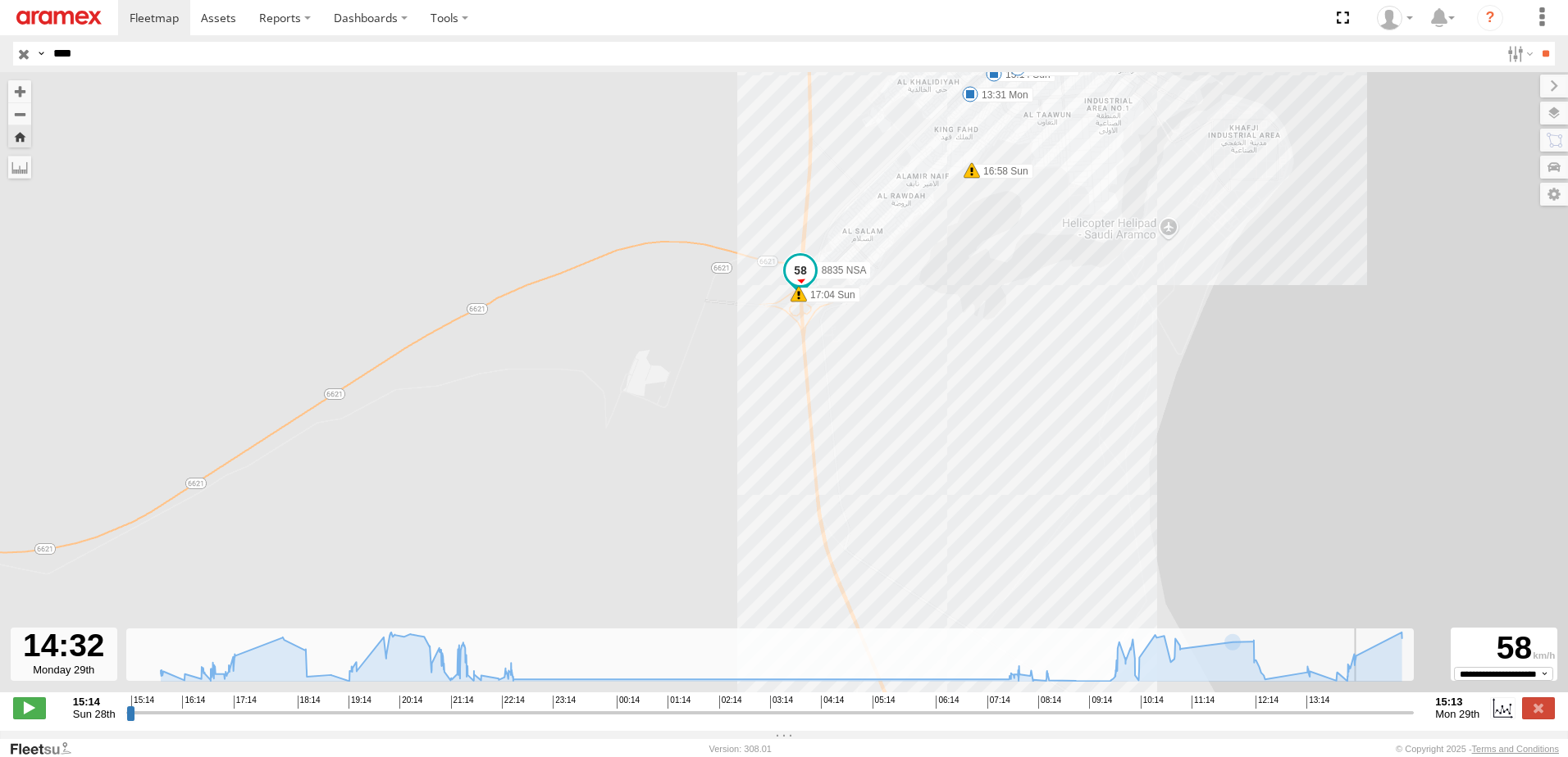
drag, startPoint x: 754, startPoint y: 294, endPoint x: 772, endPoint y: 195, distance: 100.6
click at [772, 195] on div "8835 NSA 15:14 Sun 15:45 Sun 16:38 Sun 16:58 Sun 17:04 Sun 18:00 Sun 19:56 Sun …" at bounding box center [784, 390] width 1568 height 637
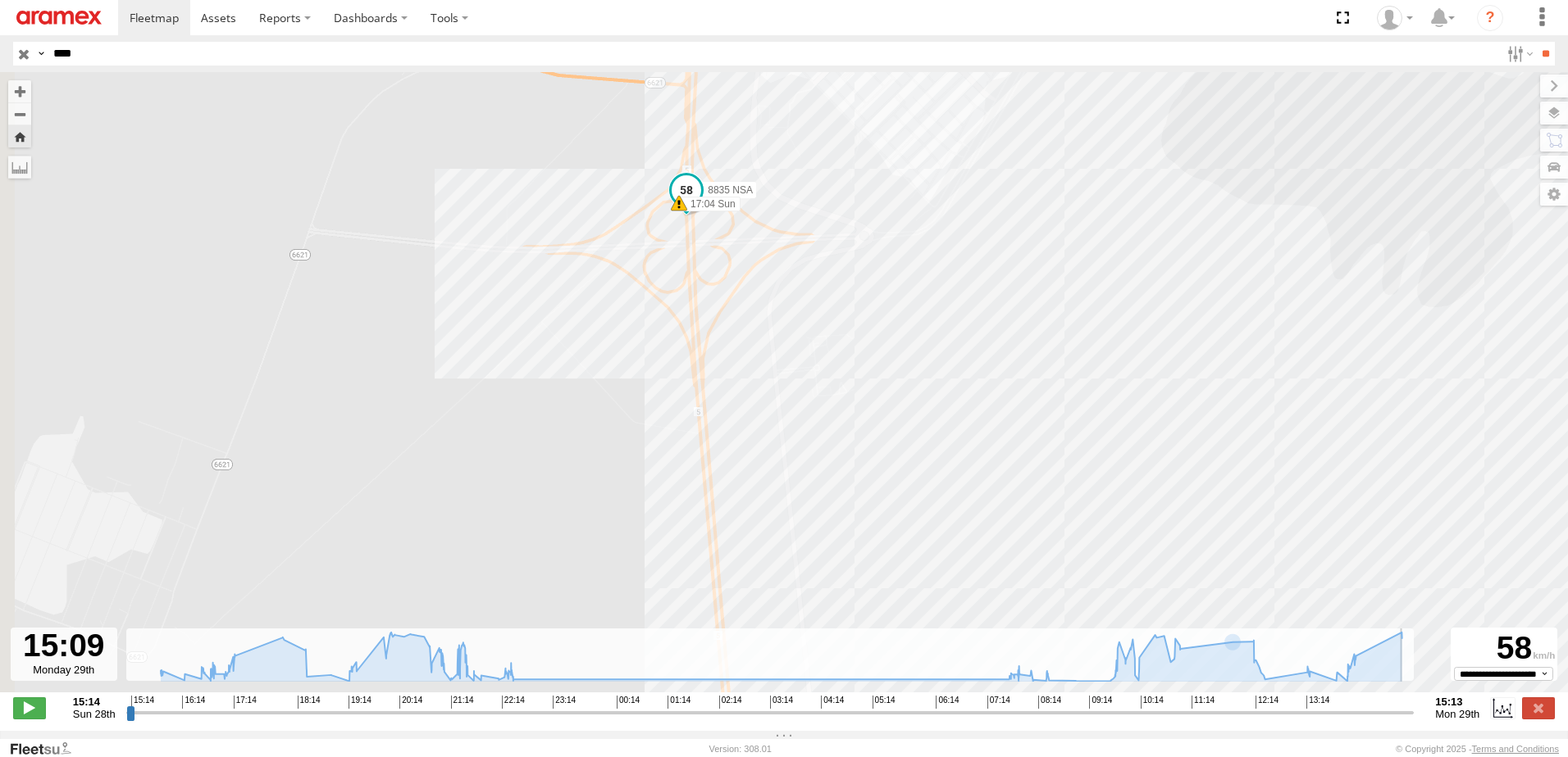
drag, startPoint x: 758, startPoint y: 291, endPoint x: 887, endPoint y: 295, distance: 129.1
click at [887, 295] on div "8835 NSA 15:14 Sun 15:45 Sun 16:38 Sun 16:58 Sun 17:04 Sun 18:00 Sun 19:56 Sun …" at bounding box center [784, 390] width 1568 height 637
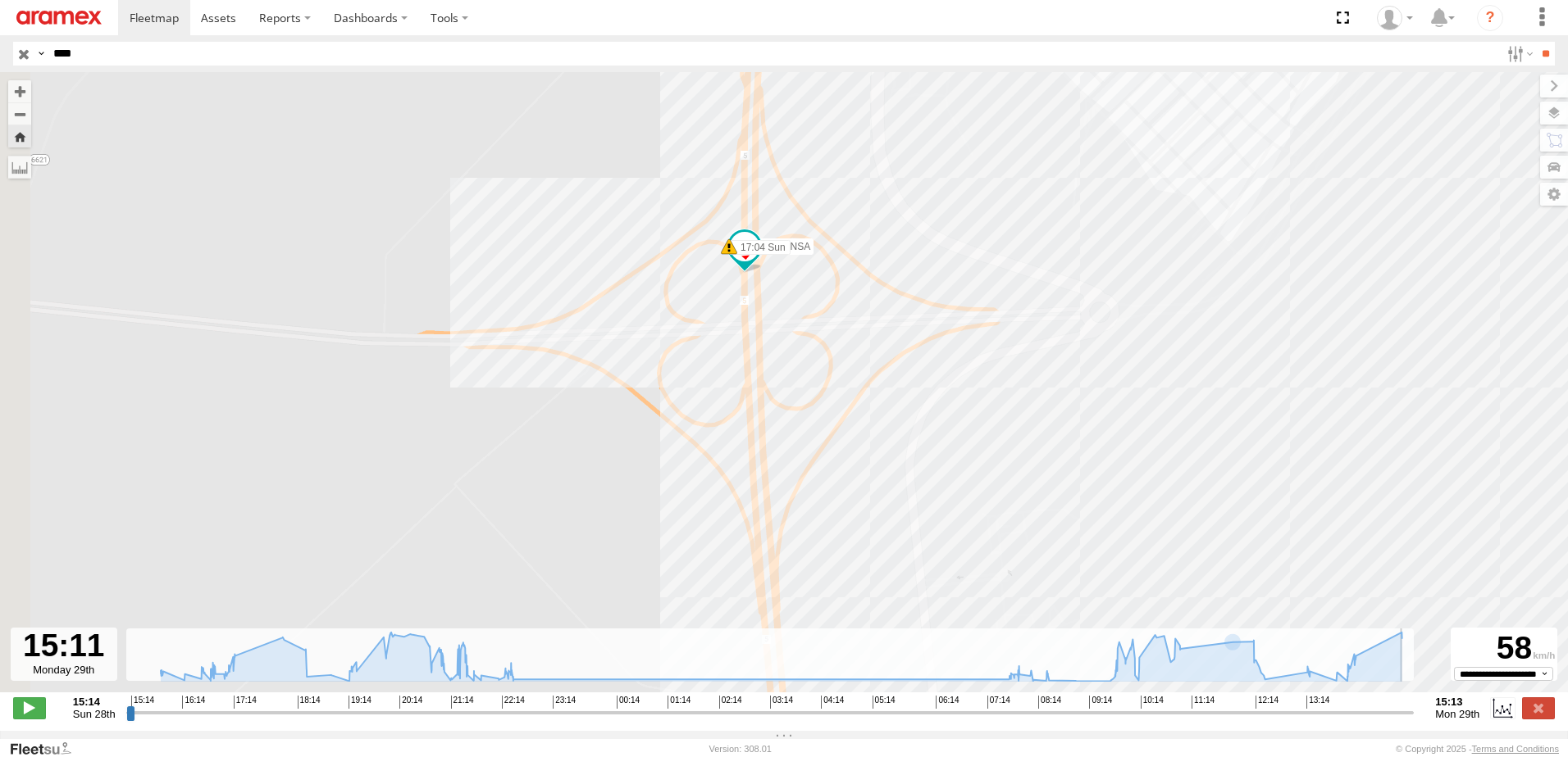
drag, startPoint x: 667, startPoint y: 221, endPoint x: 771, endPoint y: 338, distance: 156.5
click at [771, 338] on div "8835 NSA 15:14 Sun 15:45 Sun 16:38 Sun 16:58 Sun 17:04 Sun 18:00 Sun 19:56 Sun …" at bounding box center [784, 390] width 1568 height 637
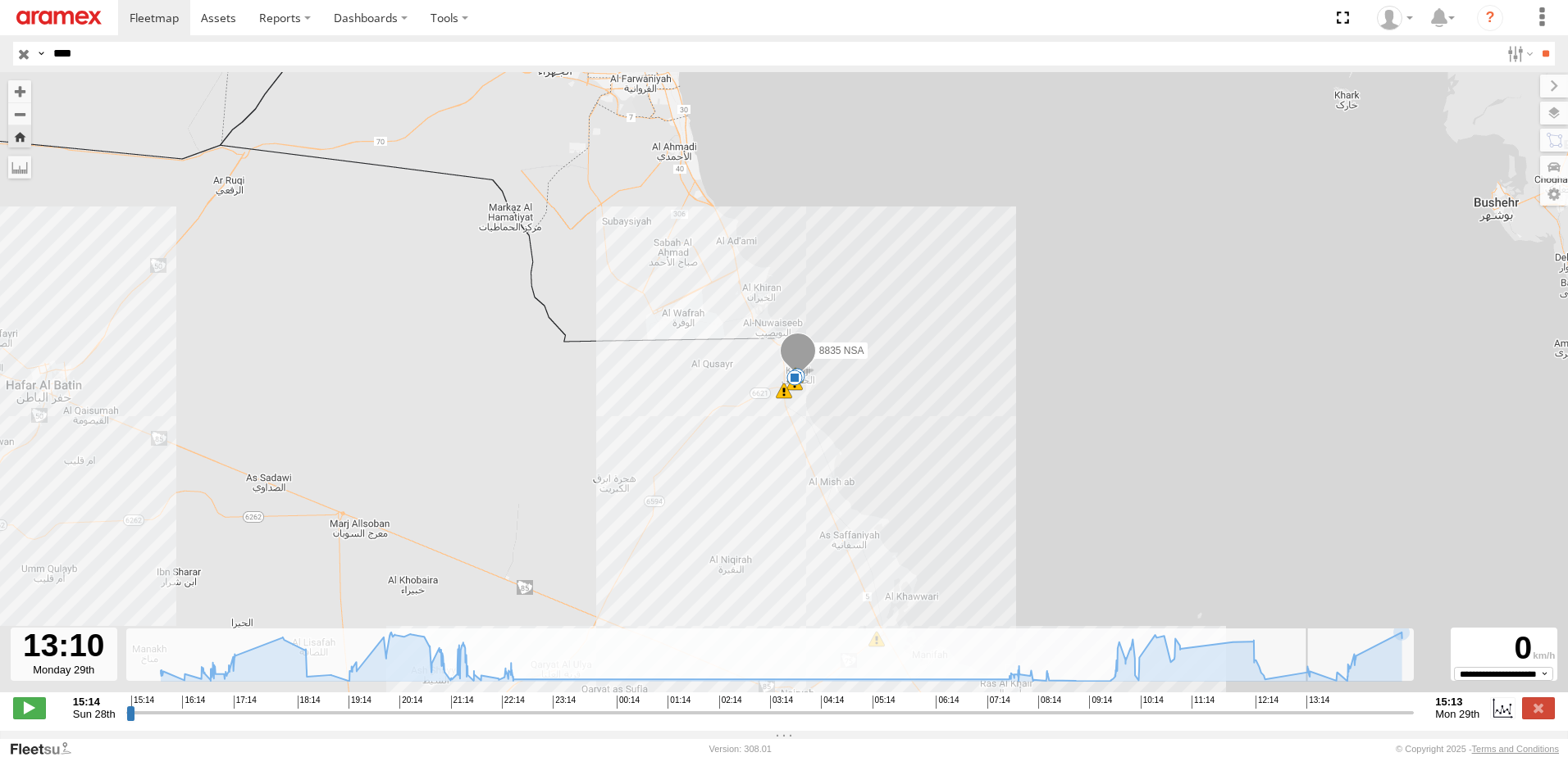
drag, startPoint x: 1405, startPoint y: 722, endPoint x: 1299, endPoint y: 713, distance: 106.4
click at [1299, 713] on input "range" at bounding box center [771, 712] width 1289 height 15
click at [33, 710] on span at bounding box center [29, 708] width 33 height 21
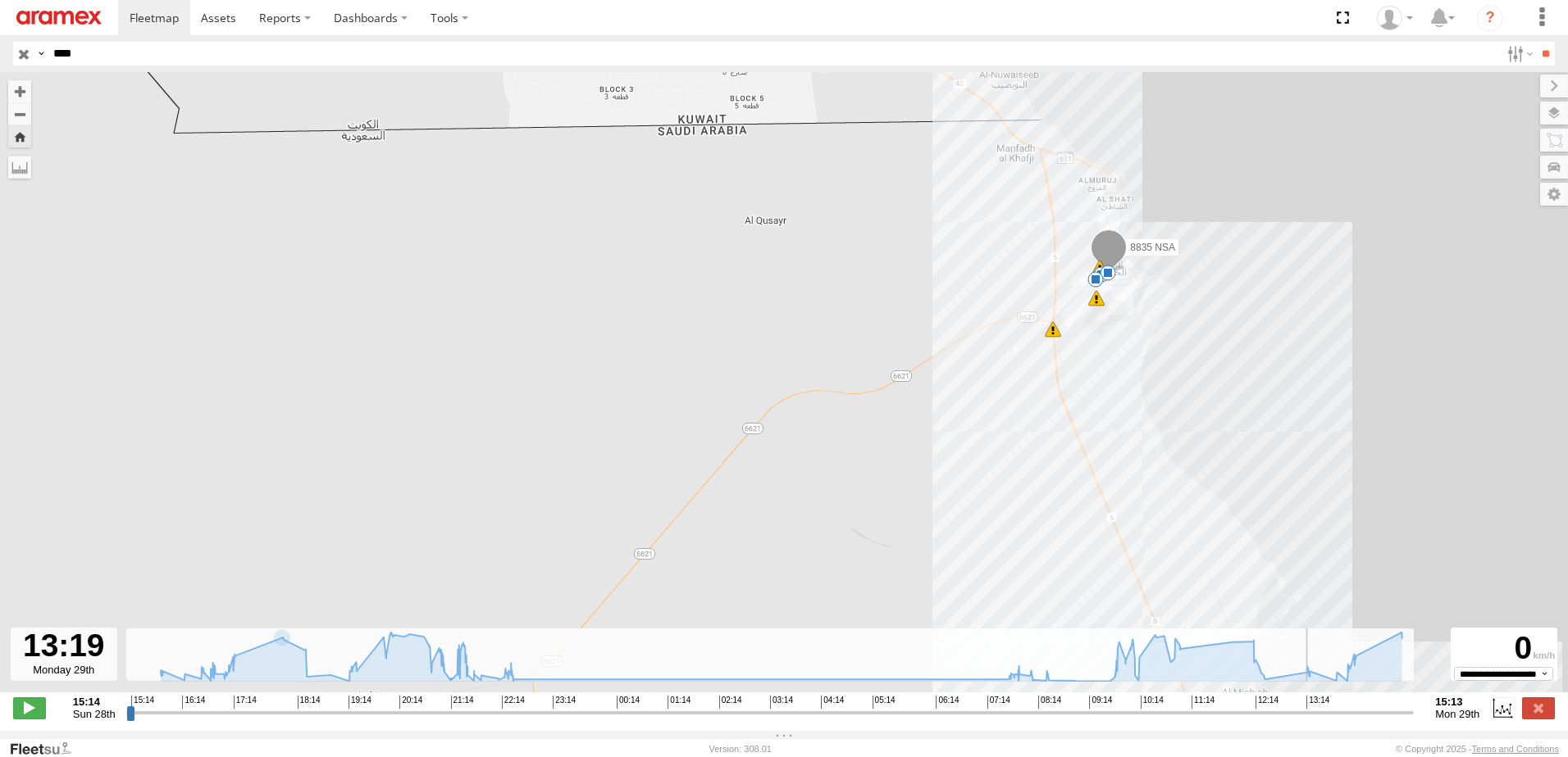
drag, startPoint x: 974, startPoint y: 434, endPoint x: 984, endPoint y: 380, distance: 54.9
click at [960, 412] on div "8835 NSA 15:14 Sun 15:45 Sun 16:38 Sun 16:58 Sun 17:04 Sun 18:00 Sun 19:56 Sun …" at bounding box center [784, 390] width 1568 height 637
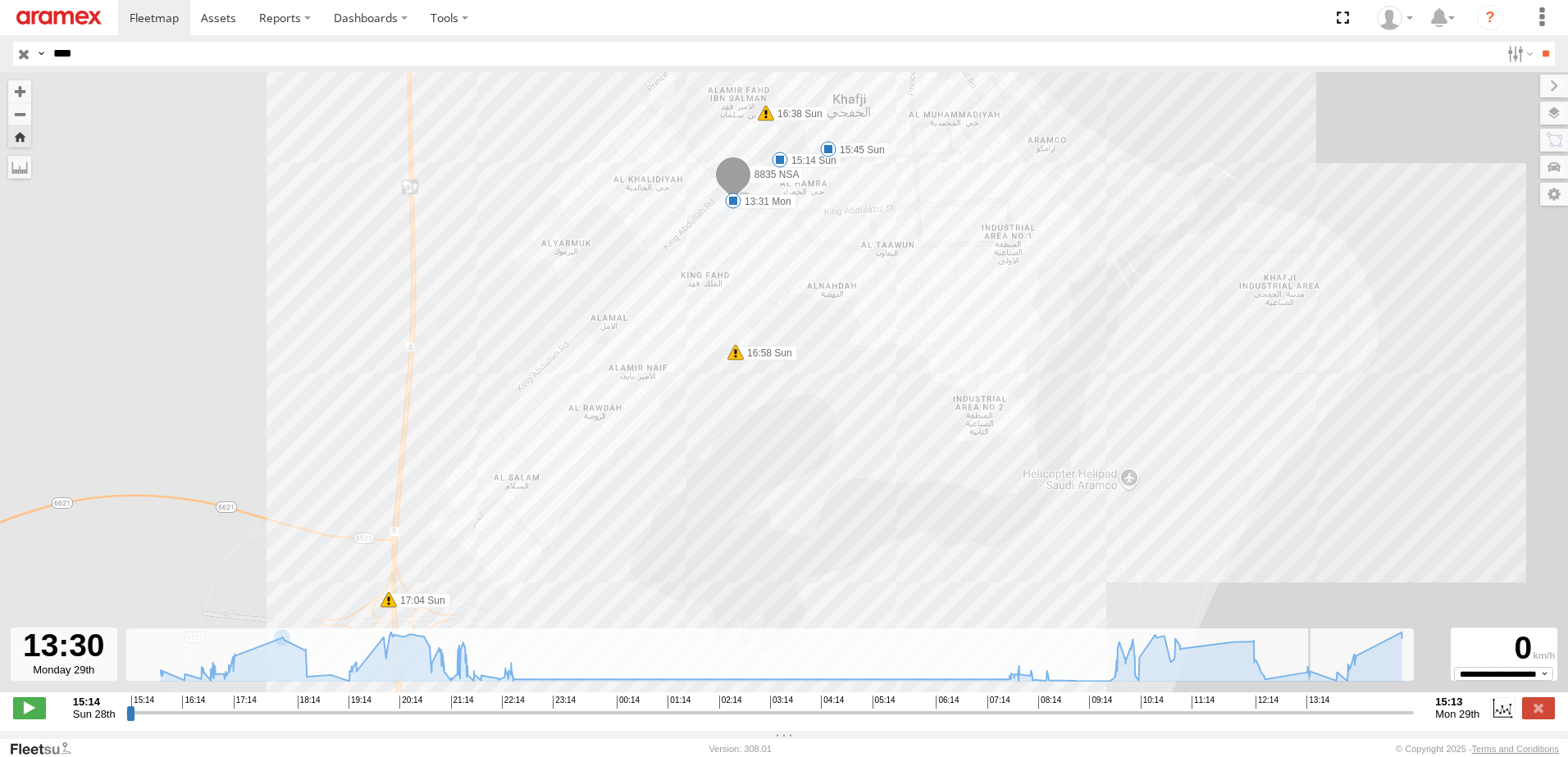
drag, startPoint x: 803, startPoint y: 481, endPoint x: 864, endPoint y: 270, distance: 219.6
click at [864, 270] on div "8835 NSA 15:14 Sun 15:45 Sun 16:38 Sun 16:58 Sun 17:04 Sun 18:00 Sun 19:56 Sun …" at bounding box center [784, 390] width 1568 height 637
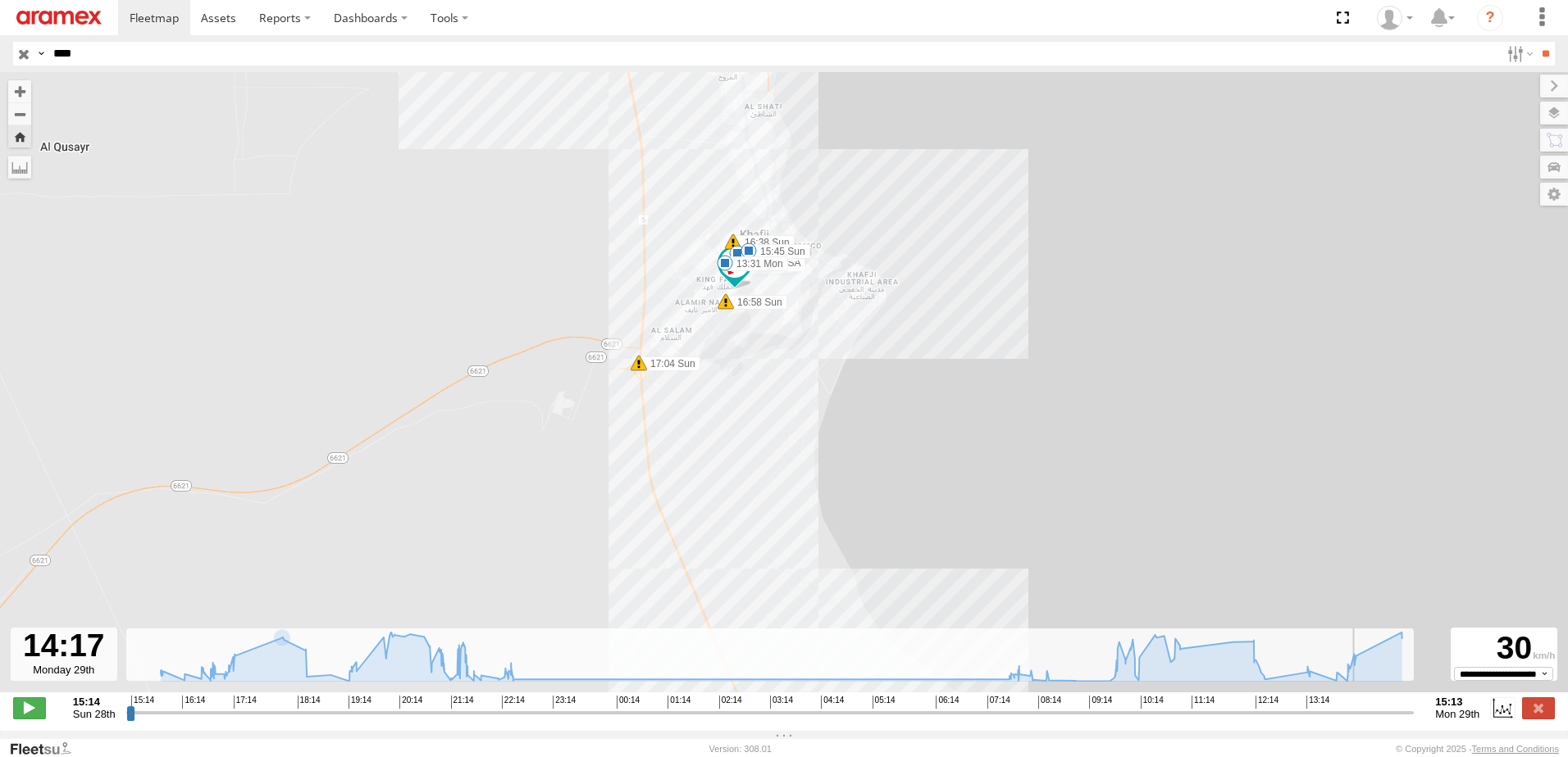
drag, startPoint x: 257, startPoint y: 544, endPoint x: 499, endPoint y: 365, distance: 301.0
click at [499, 365] on div "8835 NSA 15:14 Sun 15:45 Sun 16:38 Sun 16:58 Sun 17:04 Sun 18:00 Sun 19:56 Sun …" at bounding box center [784, 390] width 1568 height 637
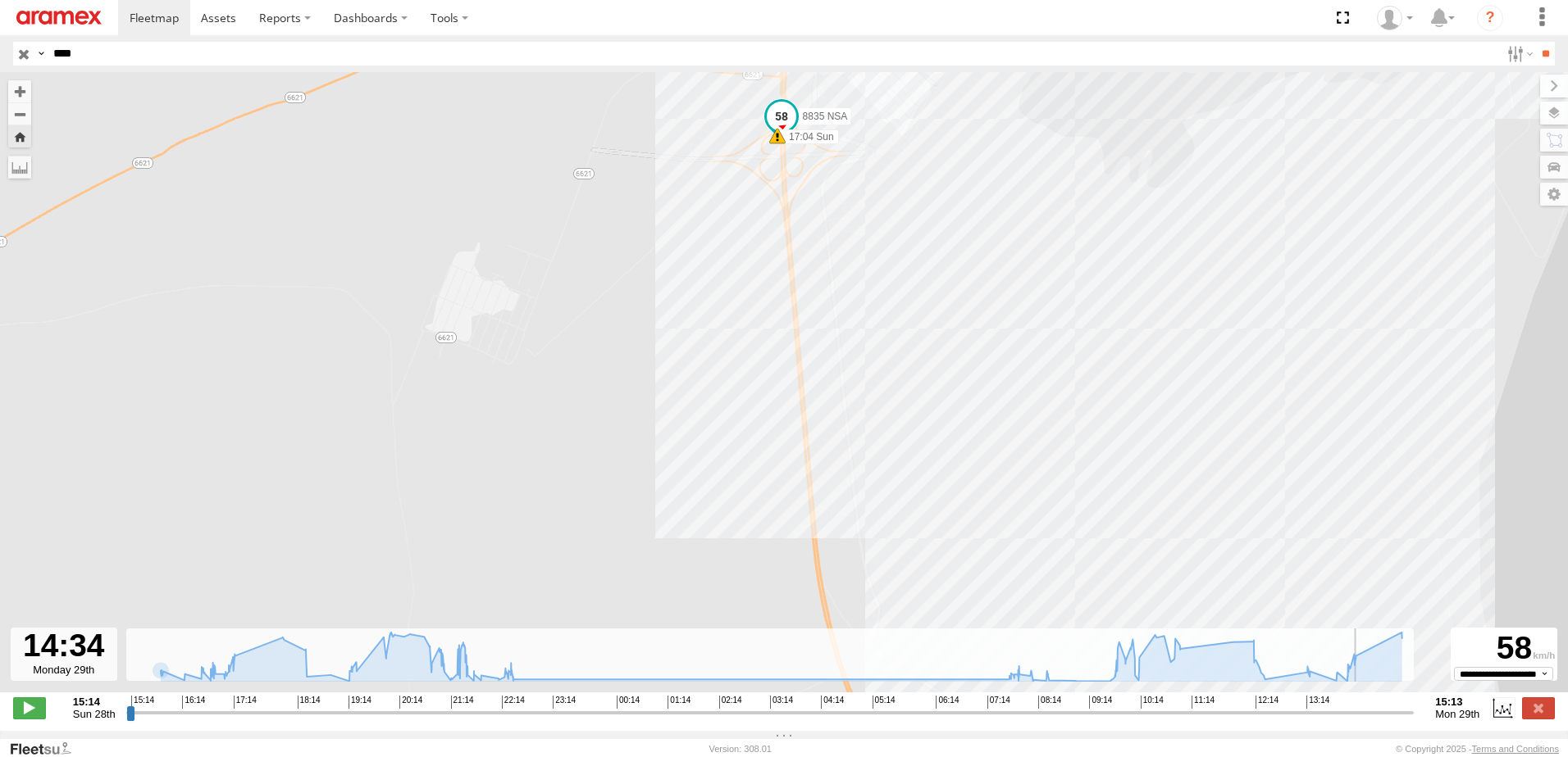
drag, startPoint x: 654, startPoint y: 453, endPoint x: 581, endPoint y: 346, distance: 129.5
click at [581, 346] on div "8835 NSA 15:14 Sun 15:45 Sun 16:38 Sun 16:58 Sun 17:04 Sun 18:00 Sun 19:56 Sun …" at bounding box center [784, 390] width 1568 height 637
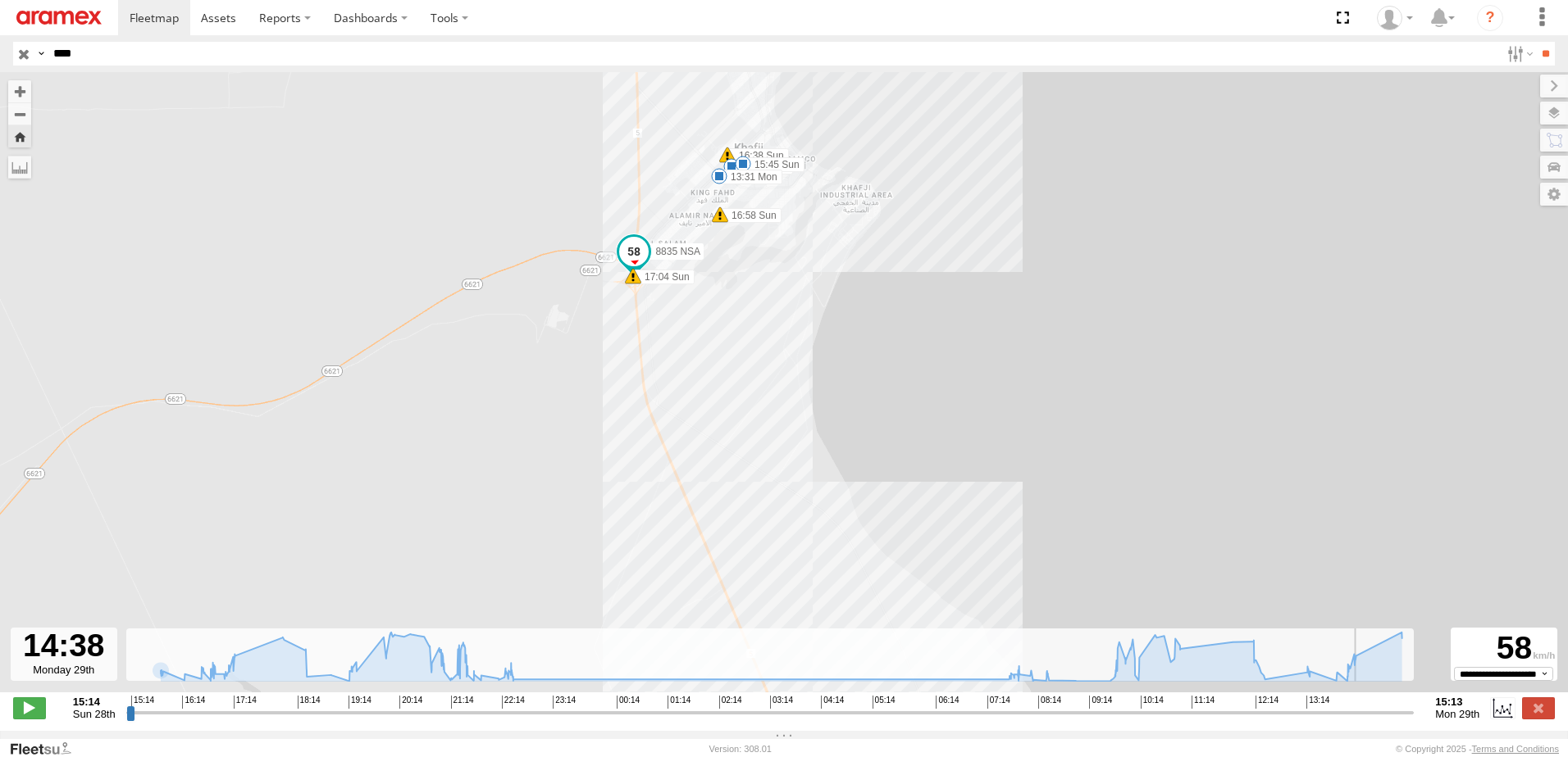
drag, startPoint x: 609, startPoint y: 494, endPoint x: 599, endPoint y: 350, distance: 144.3
click at [599, 350] on div "8835 NSA 15:14 Sun 15:45 Sun 16:38 Sun 16:58 Sun 17:04 Sun 18:00 Sun 19:56 Sun …" at bounding box center [784, 390] width 1568 height 637
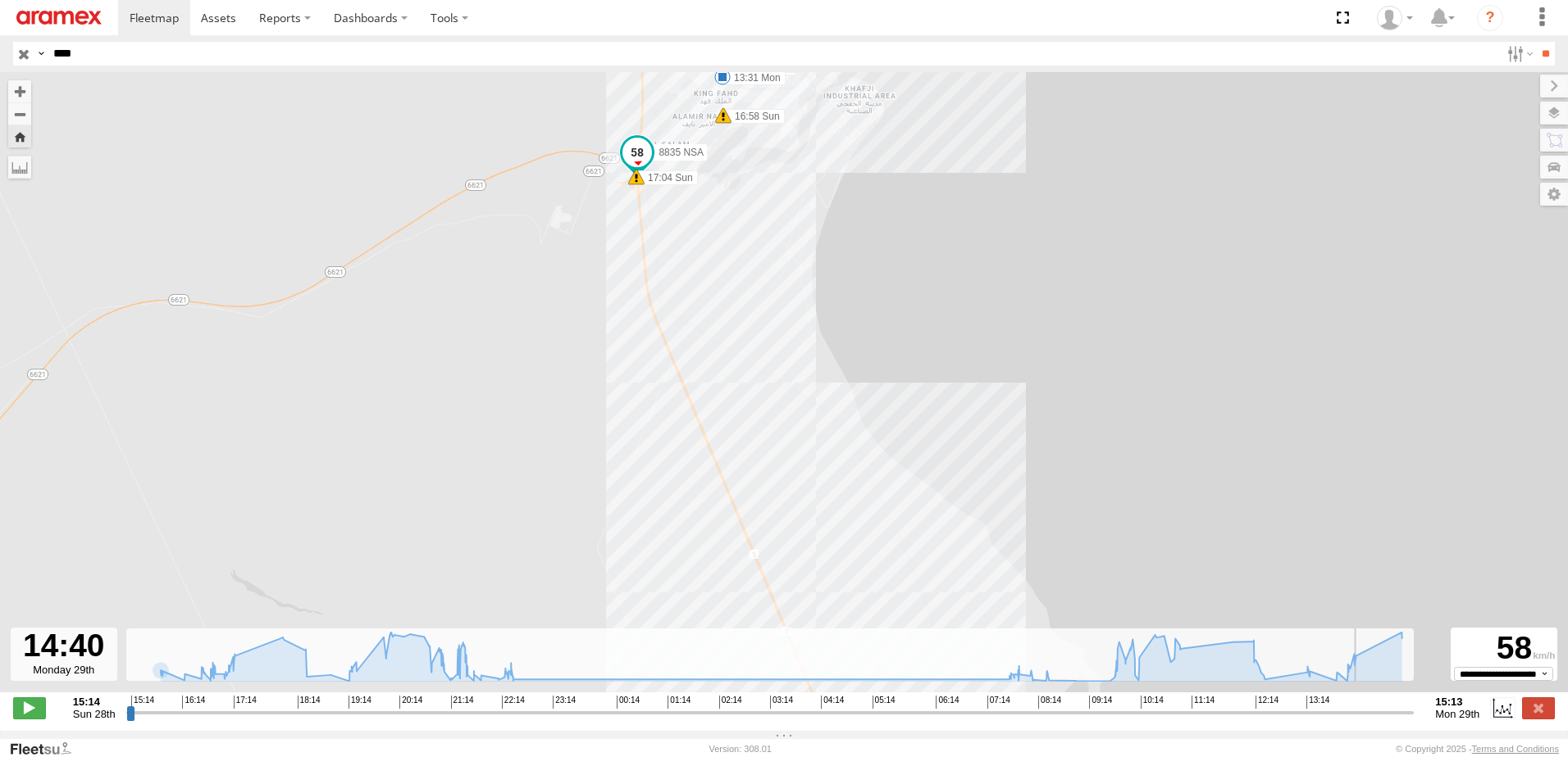
drag, startPoint x: 600, startPoint y: 464, endPoint x: 604, endPoint y: 364, distance: 100.1
click at [604, 364] on div "8835 NSA 15:14 Sun 15:45 Sun 16:38 Sun 16:58 Sun 17:04 Sun 18:00 Sun 19:56 Sun …" at bounding box center [784, 390] width 1568 height 637
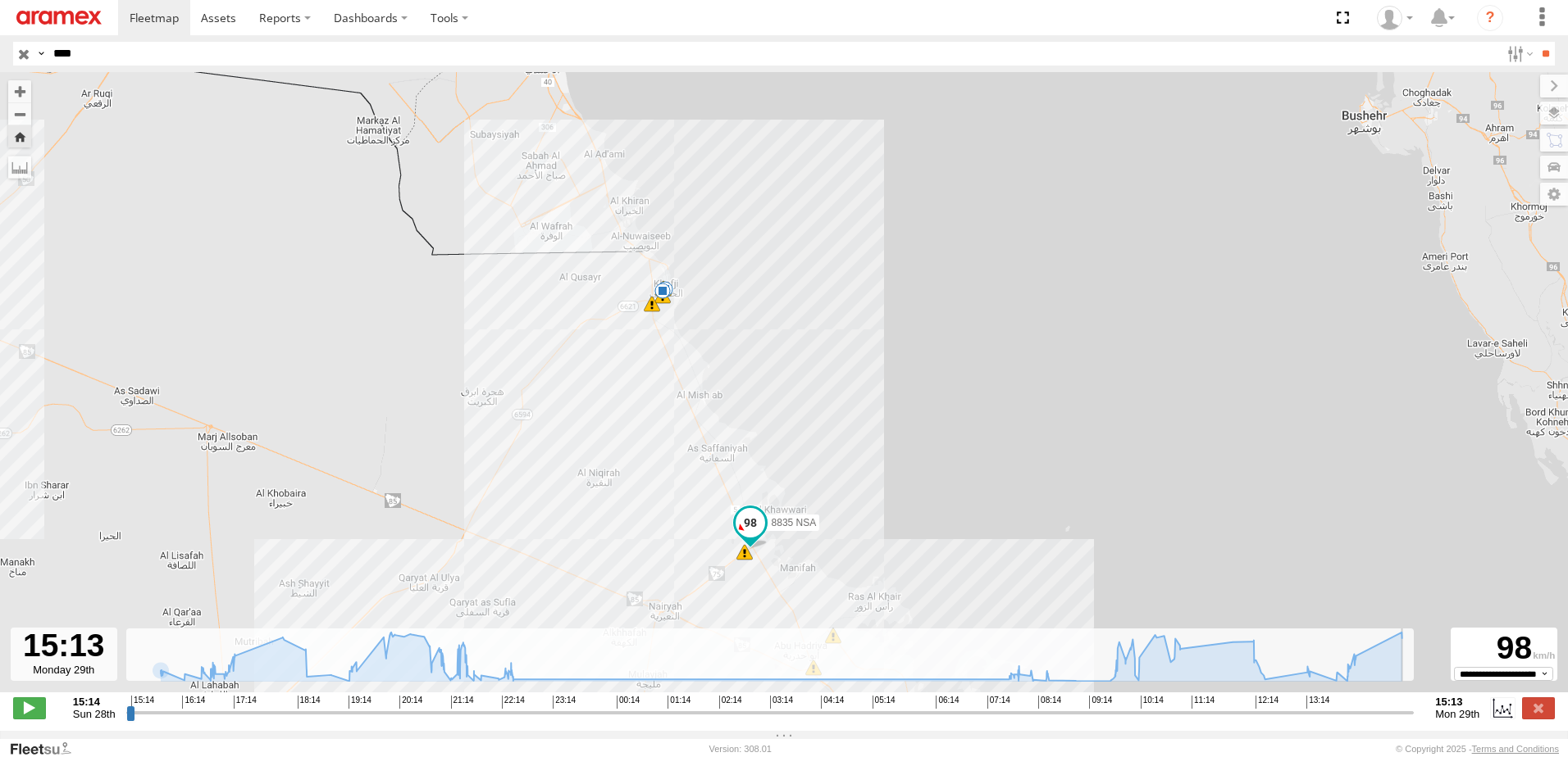
type input "**********"
